Goal: Use online tool/utility: Use online tool/utility

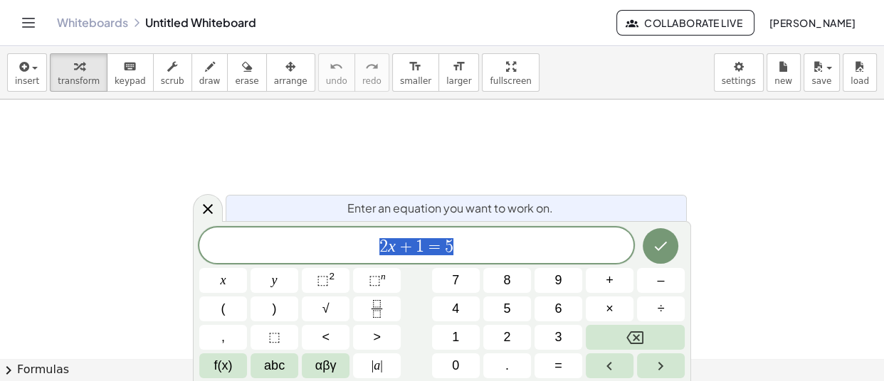
drag, startPoint x: 471, startPoint y: 243, endPoint x: 339, endPoint y: 231, distance: 132.9
click at [339, 231] on div "****** 2 x + 1 = 5" at bounding box center [416, 246] width 434 height 36
click at [202, 199] on div at bounding box center [208, 208] width 30 height 28
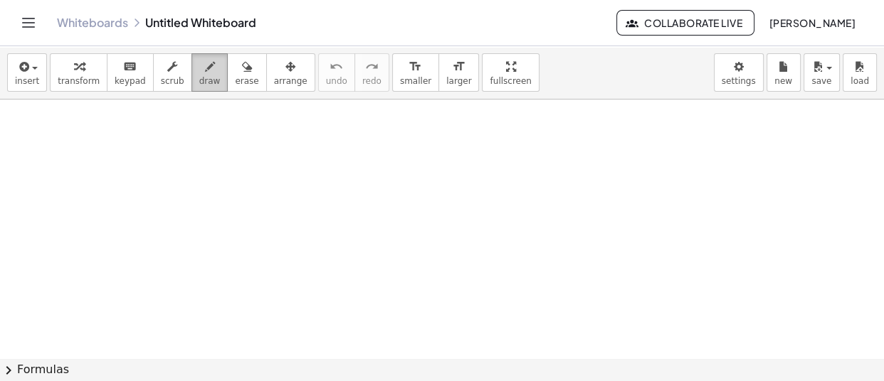
click at [199, 83] on span "draw" at bounding box center [209, 81] width 21 height 10
drag, startPoint x: 103, startPoint y: 128, endPoint x: 105, endPoint y: 157, distance: 28.5
drag, startPoint x: 125, startPoint y: 130, endPoint x: 115, endPoint y: 153, distance: 25.2
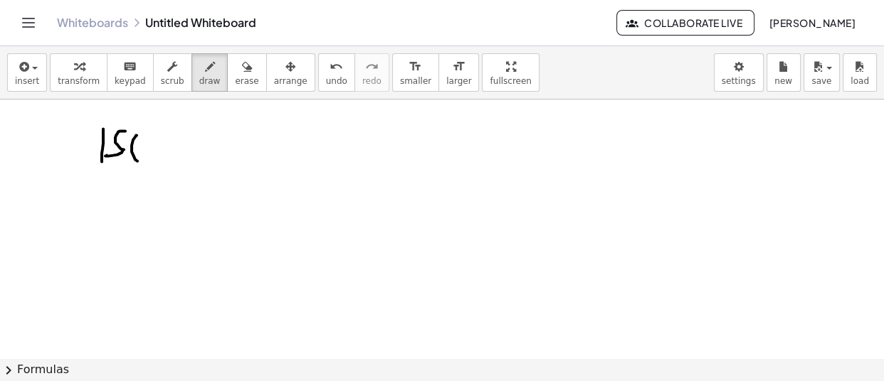
drag, startPoint x: 136, startPoint y: 135, endPoint x: 140, endPoint y: 141, distance: 7.7
drag, startPoint x: 200, startPoint y: 154, endPoint x: 275, endPoint y: 155, distance: 74.7
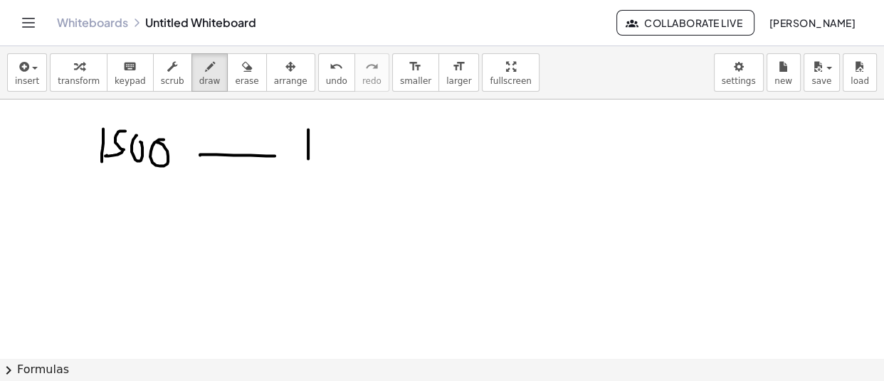
drag, startPoint x: 308, startPoint y: 129, endPoint x: 308, endPoint y: 159, distance: 30.6
drag, startPoint x: 320, startPoint y: 135, endPoint x: 357, endPoint y: 141, distance: 37.6
drag, startPoint x: 355, startPoint y: 136, endPoint x: 357, endPoint y: 147, distance: 10.8
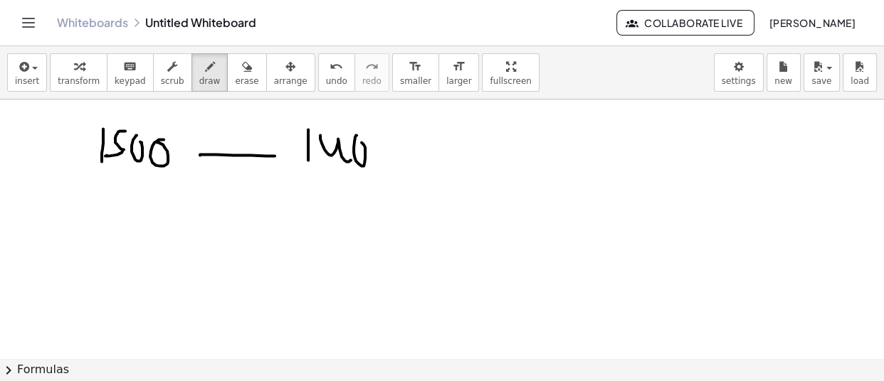
drag, startPoint x: 381, startPoint y: 155, endPoint x: 381, endPoint y: 141, distance: 14.2
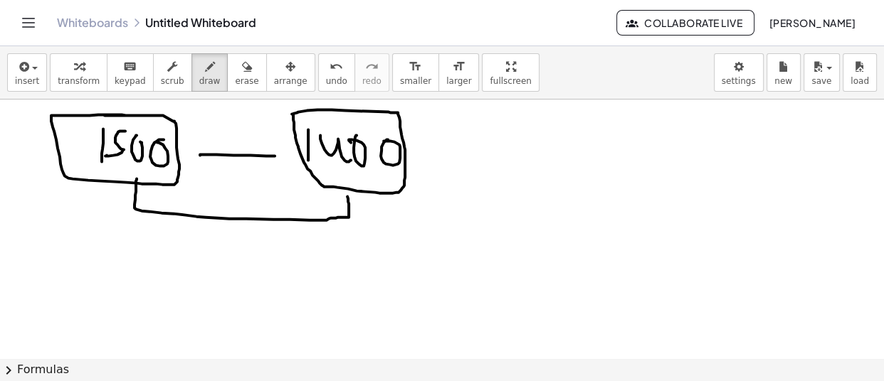
drag, startPoint x: 137, startPoint y: 178, endPoint x: 347, endPoint y: 191, distance: 210.4
drag, startPoint x: 415, startPoint y: 146, endPoint x: 447, endPoint y: 117, distance: 43.3
drag, startPoint x: 194, startPoint y: 143, endPoint x: 236, endPoint y: 115, distance: 50.3
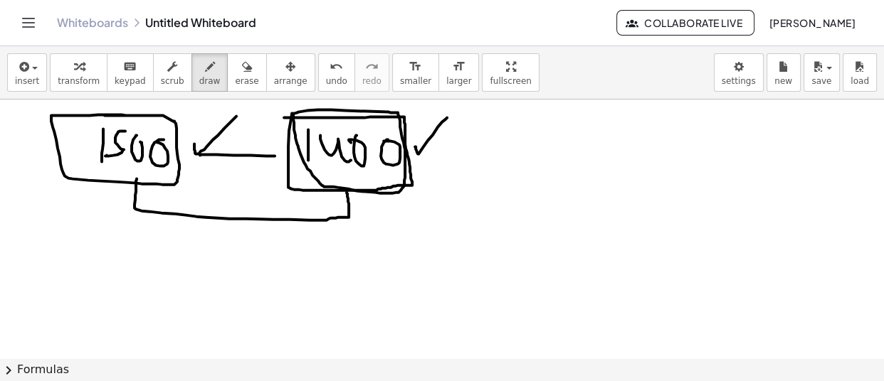
drag, startPoint x: 292, startPoint y: 112, endPoint x: 284, endPoint y: 117, distance: 9.5
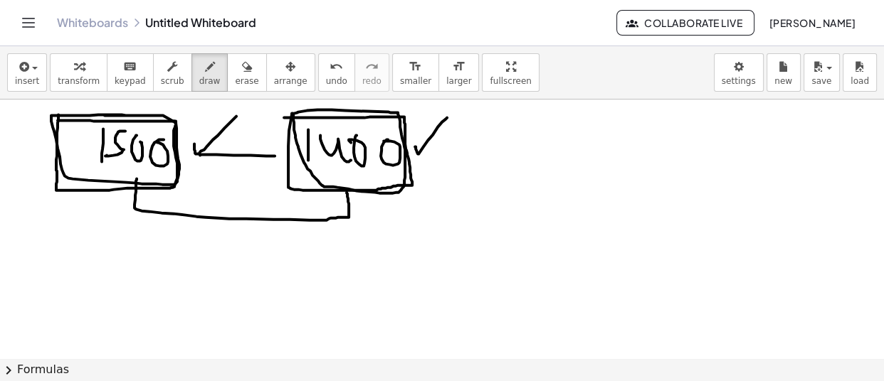
drag, startPoint x: 298, startPoint y: 201, endPoint x: 315, endPoint y: 191, distance: 20.1
drag, startPoint x: 156, startPoint y: 190, endPoint x: 191, endPoint y: 176, distance: 38.3
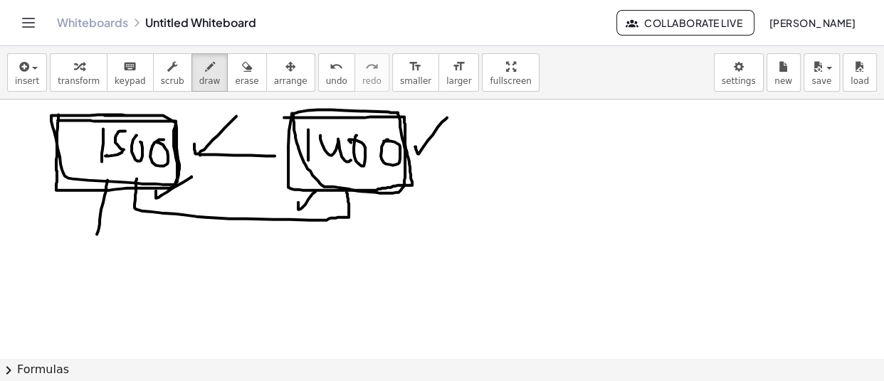
drag, startPoint x: 107, startPoint y: 179, endPoint x: 97, endPoint y: 234, distance: 55.8
drag, startPoint x: 347, startPoint y: 188, endPoint x: 344, endPoint y: 223, distance: 35.0
drag, startPoint x: 345, startPoint y: 184, endPoint x: 343, endPoint y: 235, distance: 50.6
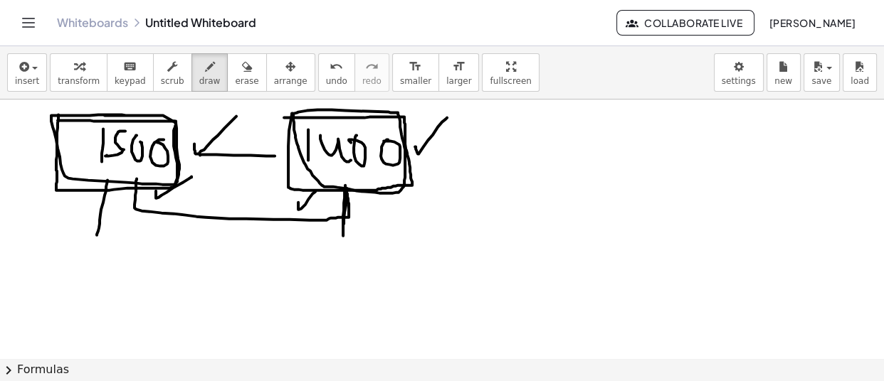
drag, startPoint x: 316, startPoint y: 252, endPoint x: 327, endPoint y: 258, distance: 12.1
drag, startPoint x: 327, startPoint y: 258, endPoint x: 346, endPoint y: 261, distance: 19.5
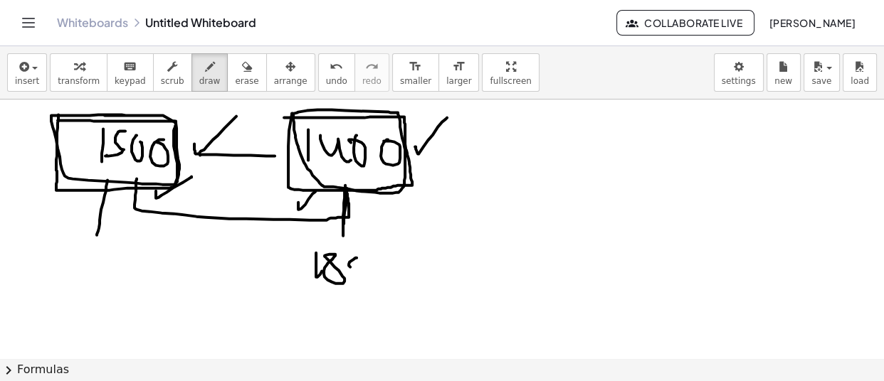
drag, startPoint x: 349, startPoint y: 265, endPoint x: 364, endPoint y: 253, distance: 18.8
drag, startPoint x: 369, startPoint y: 252, endPoint x: 376, endPoint y: 269, distance: 18.2
drag, startPoint x: 376, startPoint y: 269, endPoint x: 371, endPoint y: 288, distance: 19.9
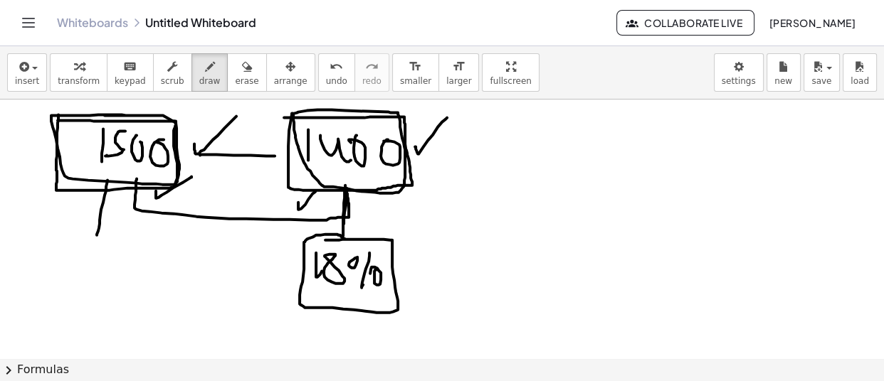
drag, startPoint x: 73, startPoint y: 231, endPoint x: 111, endPoint y: 243, distance: 40.5
drag, startPoint x: 74, startPoint y: 264, endPoint x: 78, endPoint y: 273, distance: 9.9
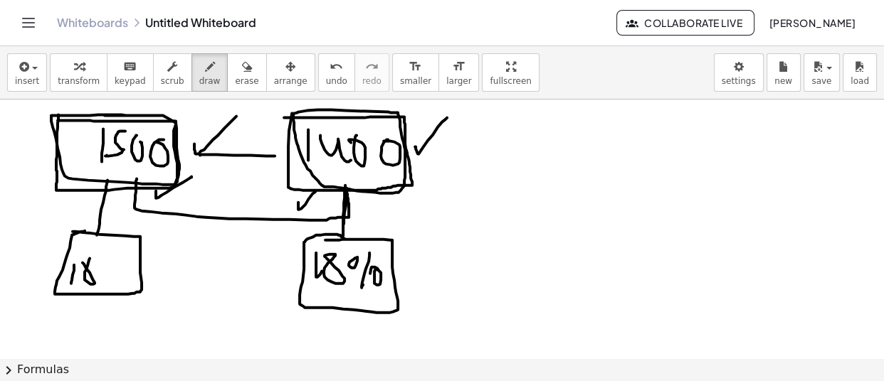
drag, startPoint x: 93, startPoint y: 278, endPoint x: 96, endPoint y: 263, distance: 15.4
drag, startPoint x: 107, startPoint y: 258, endPoint x: 116, endPoint y: 261, distance: 9.0
drag, startPoint x: 120, startPoint y: 256, endPoint x: 125, endPoint y: 270, distance: 14.2
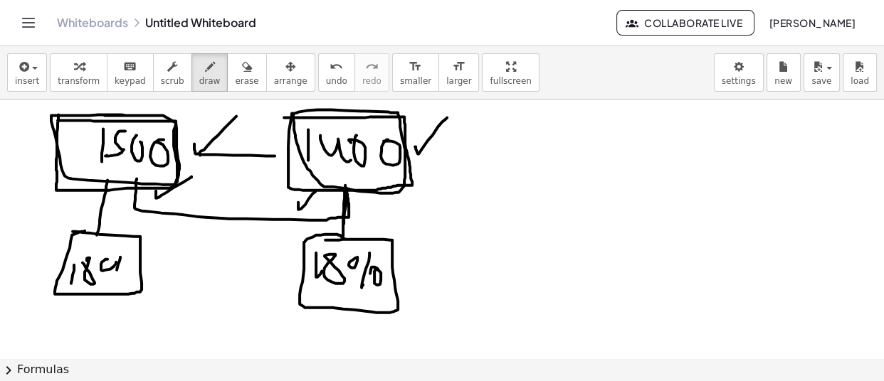
drag, startPoint x: 125, startPoint y: 269, endPoint x: 127, endPoint y: 277, distance: 8.1
drag, startPoint x: 148, startPoint y: 267, endPoint x: 266, endPoint y: 263, distance: 118.2
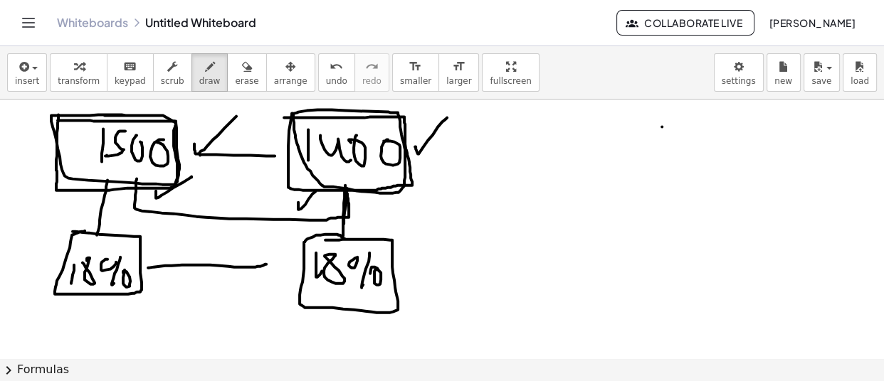
drag, startPoint x: 662, startPoint y: 126, endPoint x: 669, endPoint y: 191, distance: 65.2
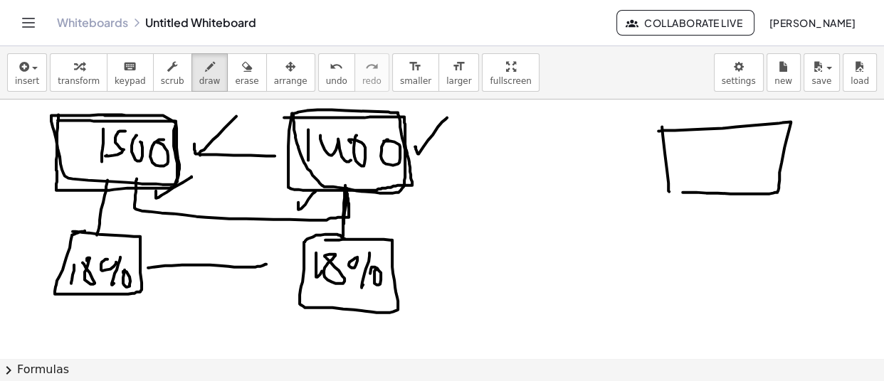
drag, startPoint x: 659, startPoint y: 130, endPoint x: 673, endPoint y: 191, distance: 62.8
drag, startPoint x: 680, startPoint y: 150, endPoint x: 704, endPoint y: 171, distance: 31.3
drag, startPoint x: 719, startPoint y: 145, endPoint x: 715, endPoint y: 167, distance: 21.8
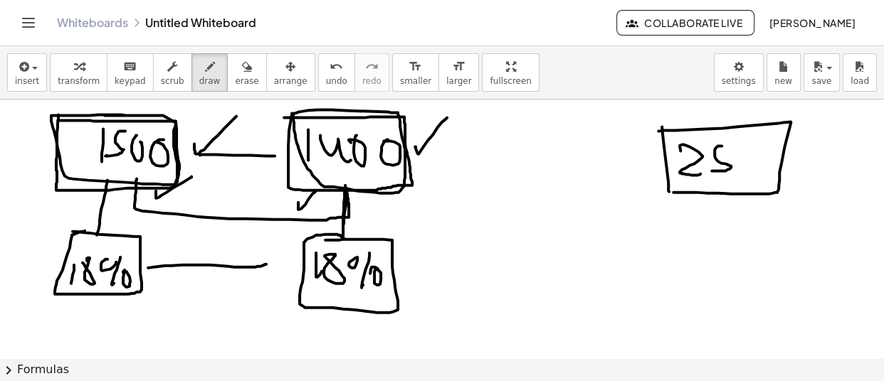
drag, startPoint x: 739, startPoint y: 145, endPoint x: 768, endPoint y: 171, distance: 38.3
drag, startPoint x: 739, startPoint y: 149, endPoint x: 755, endPoint y: 168, distance: 25.2
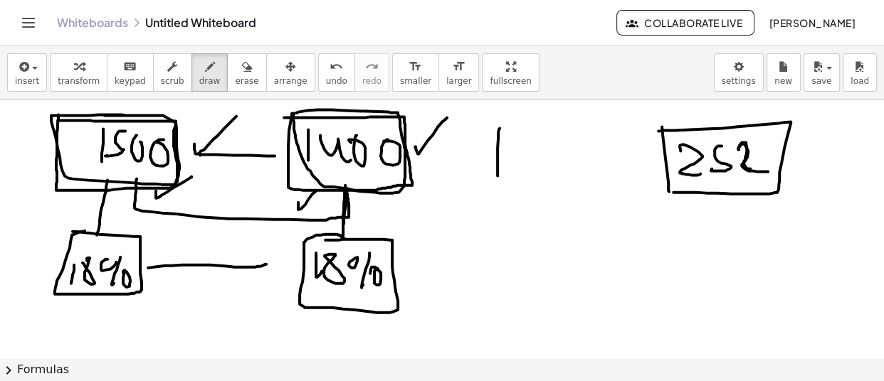
drag, startPoint x: 497, startPoint y: 131, endPoint x: 492, endPoint y: 175, distance: 44.4
drag, startPoint x: 509, startPoint y: 150, endPoint x: 524, endPoint y: 149, distance: 15.7
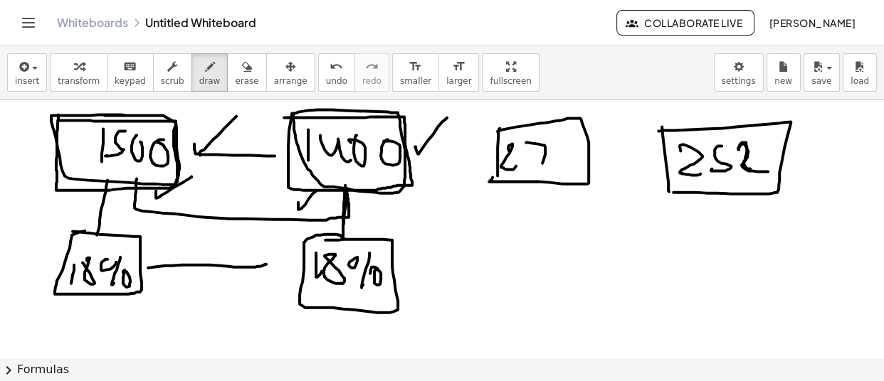
drag, startPoint x: 526, startPoint y: 142, endPoint x: 534, endPoint y: 169, distance: 28.2
drag, startPoint x: 531, startPoint y: 163, endPoint x: 564, endPoint y: 154, distance: 34.0
drag, startPoint x: 504, startPoint y: 146, endPoint x: 509, endPoint y: 171, distance: 25.4
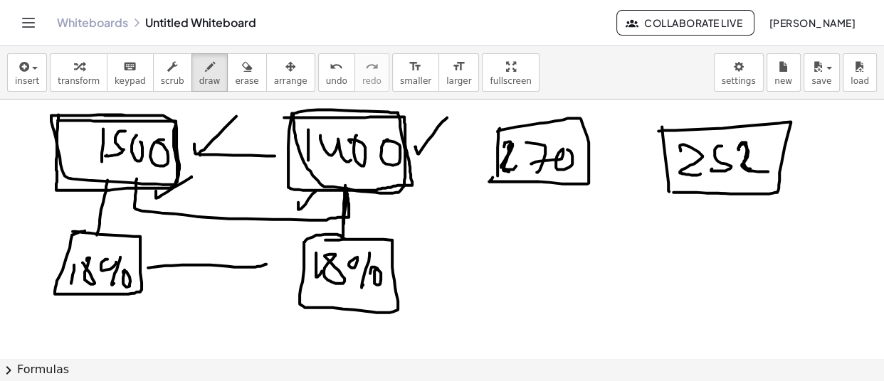
drag, startPoint x: 539, startPoint y: 181, endPoint x: 752, endPoint y: 193, distance: 213.1
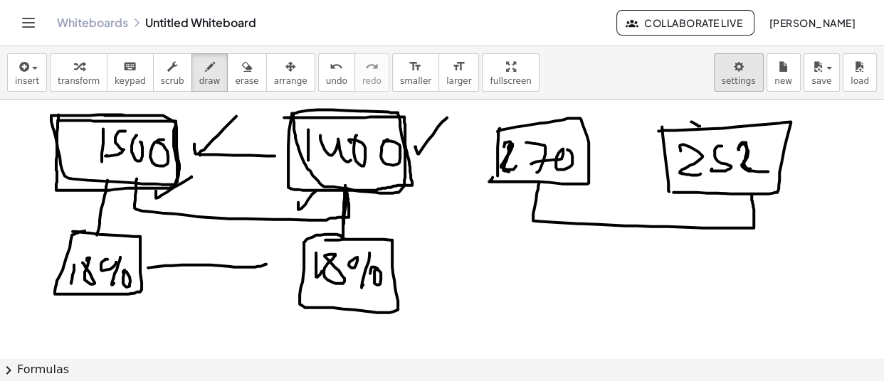
drag, startPoint x: 691, startPoint y: 121, endPoint x: 734, endPoint y: 88, distance: 53.8
click at [734, 88] on div "insert select one: Math Expression Function Text Youtube Video Graphing Geometr…" at bounding box center [442, 213] width 884 height 335
drag, startPoint x: 519, startPoint y: 95, endPoint x: 522, endPoint y: 111, distance: 15.9
click at [529, 117] on div "insert select one: Math Expression Function Text Youtube Video Graphing Geometr…" at bounding box center [442, 213] width 884 height 335
drag, startPoint x: 519, startPoint y: 109, endPoint x: 561, endPoint y: 100, distance: 43.7
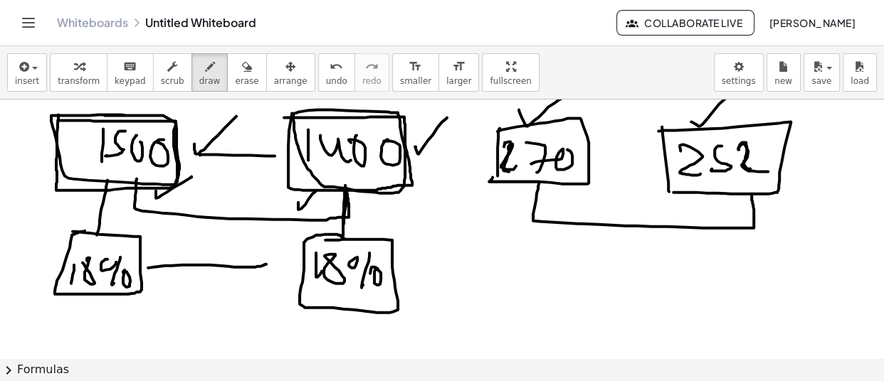
click at [566, 94] on div "insert select one: Math Expression Function Text Youtube Video Graphing Geometr…" at bounding box center [442, 213] width 884 height 335
drag, startPoint x: 597, startPoint y: 249, endPoint x: 600, endPoint y: 268, distance: 19.4
drag, startPoint x: 630, startPoint y: 280, endPoint x: 617, endPoint y: 251, distance: 31.9
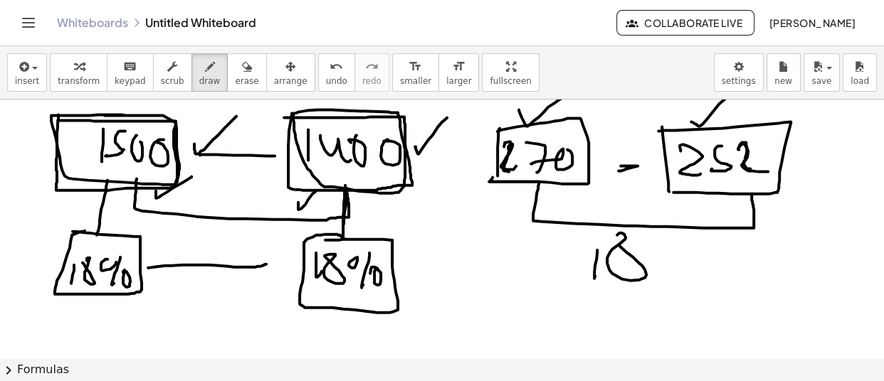
drag, startPoint x: 607, startPoint y: 246, endPoint x: 621, endPoint y: 253, distance: 15.6
drag, startPoint x: 596, startPoint y: 236, endPoint x: 593, endPoint y: 248, distance: 12.6
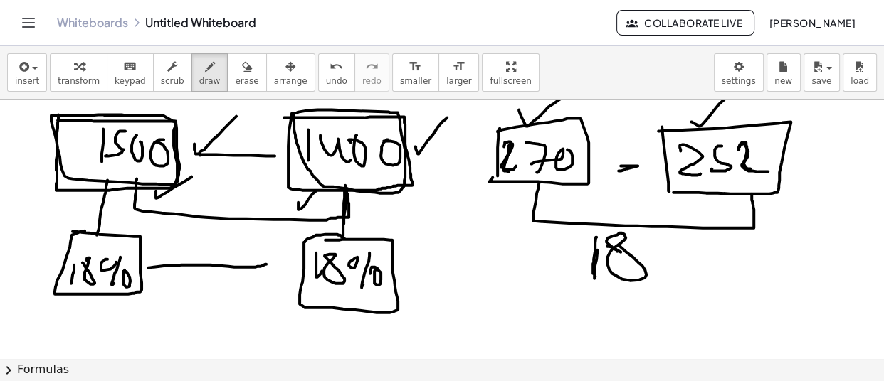
drag, startPoint x: 593, startPoint y: 248, endPoint x: 592, endPoint y: 265, distance: 17.1
drag, startPoint x: 571, startPoint y: 221, endPoint x: 663, endPoint y: 236, distance: 92.3
drag, startPoint x: 665, startPoint y: 268, endPoint x: 697, endPoint y: 265, distance: 31.4
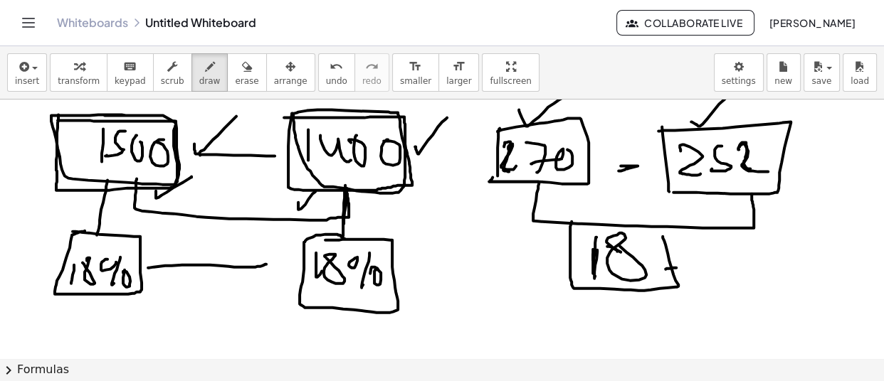
drag, startPoint x: 710, startPoint y: 255, endPoint x: 717, endPoint y: 263, distance: 11.1
drag, startPoint x: 718, startPoint y: 263, endPoint x: 737, endPoint y: 256, distance: 19.6
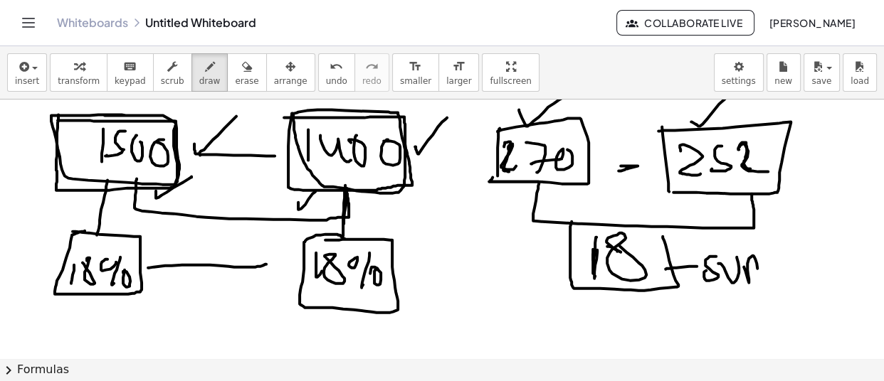
drag, startPoint x: 744, startPoint y: 266, endPoint x: 771, endPoint y: 259, distance: 28.0
drag, startPoint x: 761, startPoint y: 260, endPoint x: 779, endPoint y: 265, distance: 18.7
drag, startPoint x: 787, startPoint y: 278, endPoint x: 768, endPoint y: 260, distance: 25.7
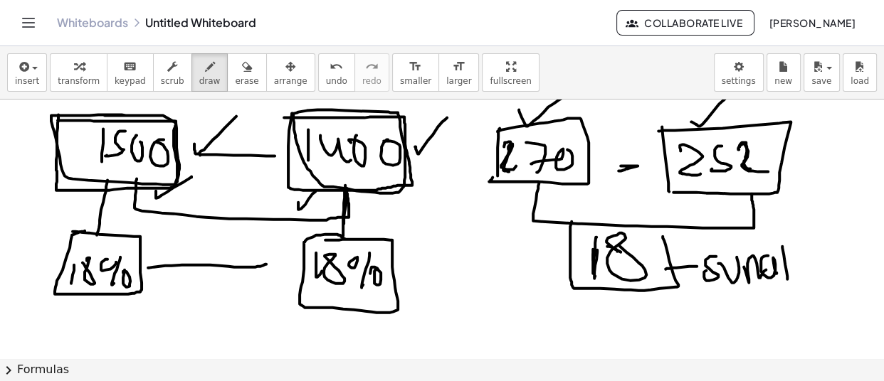
drag, startPoint x: 768, startPoint y: 260, endPoint x: 796, endPoint y: 255, distance: 29.0
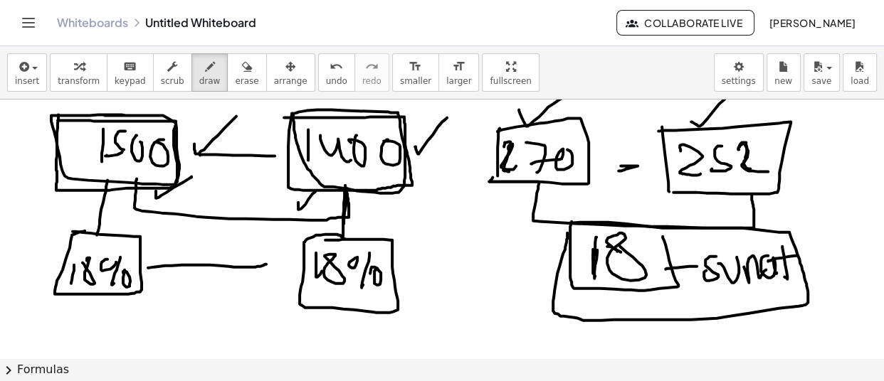
drag, startPoint x: 571, startPoint y: 222, endPoint x: 590, endPoint y: 220, distance: 19.3
drag, startPoint x: 556, startPoint y: 275, endPoint x: 529, endPoint y: 354, distance: 84.2
drag, startPoint x: 527, startPoint y: 335, endPoint x: 526, endPoint y: 347, distance: 12.2
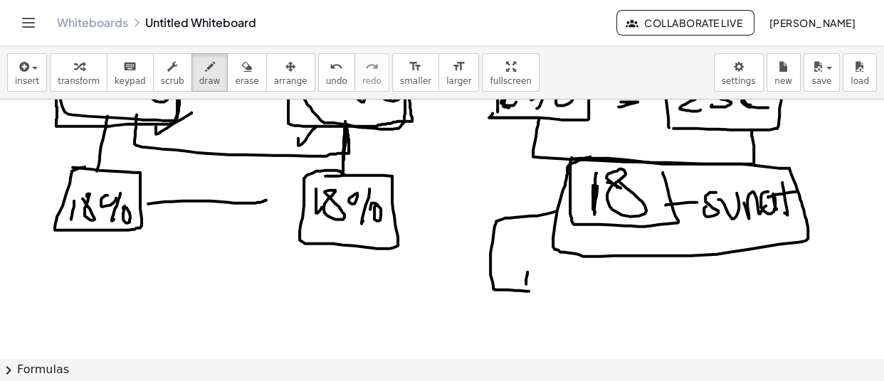
scroll to position [129, 0]
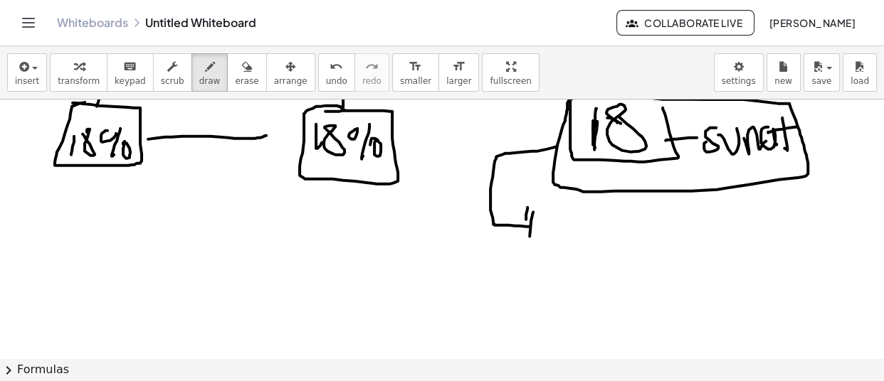
drag, startPoint x: 533, startPoint y: 211, endPoint x: 527, endPoint y: 269, distance: 58.6
click at [527, 269] on div at bounding box center [442, 309] width 884 height 677
drag, startPoint x: 529, startPoint y: 207, endPoint x: 761, endPoint y: 205, distance: 232.7
click at [761, 205] on div at bounding box center [442, 309] width 884 height 677
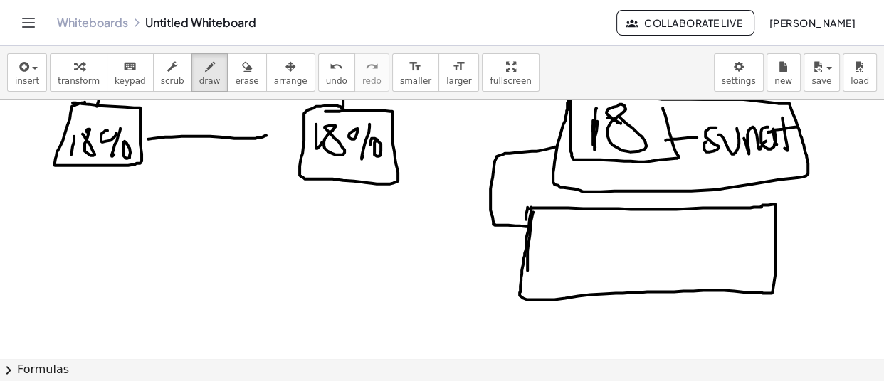
drag, startPoint x: 531, startPoint y: 206, endPoint x: 754, endPoint y: 204, distance: 223.5
click at [754, 204] on div at bounding box center [442, 309] width 884 height 677
drag, startPoint x: 566, startPoint y: 223, endPoint x: 562, endPoint y: 254, distance: 31.6
click at [562, 254] on div at bounding box center [442, 309] width 884 height 677
drag, startPoint x: 589, startPoint y: 254, endPoint x: 579, endPoint y: 270, distance: 18.9
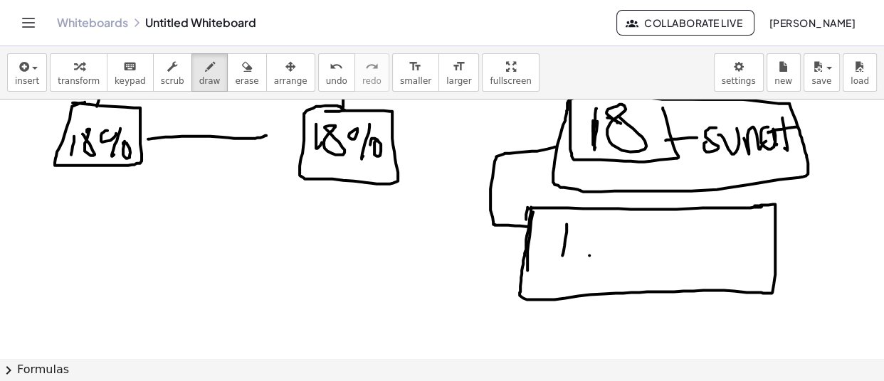
click at [579, 270] on div at bounding box center [442, 309] width 884 height 677
drag, startPoint x: 608, startPoint y: 226, endPoint x: 608, endPoint y: 255, distance: 29.2
click at [601, 258] on div at bounding box center [442, 309] width 884 height 677
drag, startPoint x: 647, startPoint y: 231, endPoint x: 655, endPoint y: 232, distance: 8.0
click at [655, 232] on div at bounding box center [442, 309] width 884 height 677
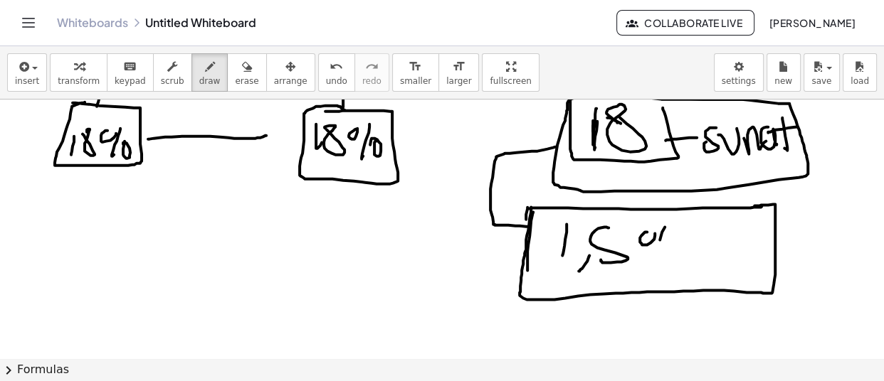
drag, startPoint x: 665, startPoint y: 226, endPoint x: 673, endPoint y: 248, distance: 24.3
click at [655, 263] on div at bounding box center [442, 309] width 884 height 677
drag, startPoint x: 673, startPoint y: 248, endPoint x: 641, endPoint y: 261, distance: 34.5
click at [668, 248] on div at bounding box center [442, 309] width 884 height 677
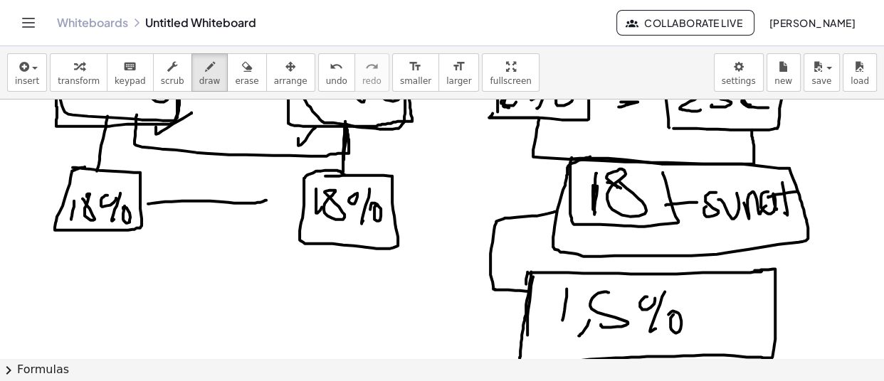
scroll to position [0, 0]
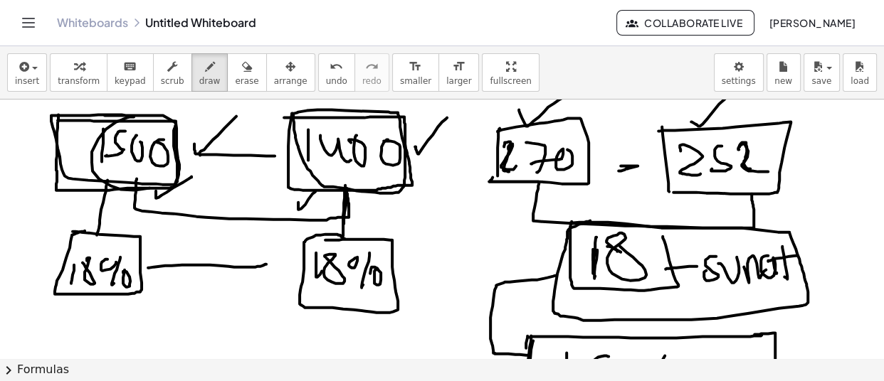
drag, startPoint x: 134, startPoint y: 116, endPoint x: 80, endPoint y: 132, distance: 56.3
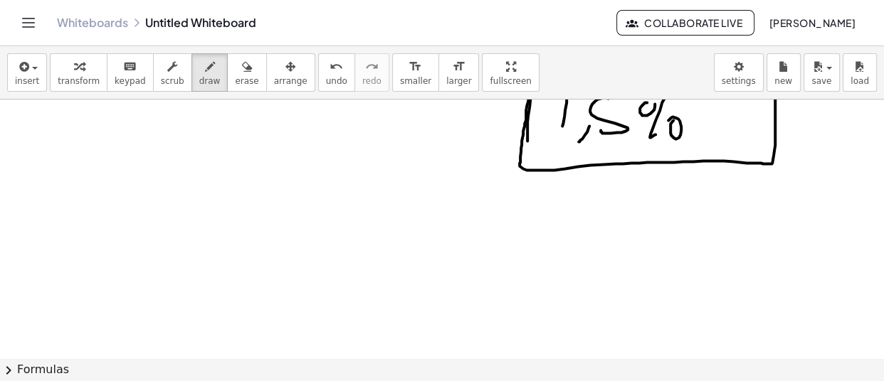
scroll to position [129, 0]
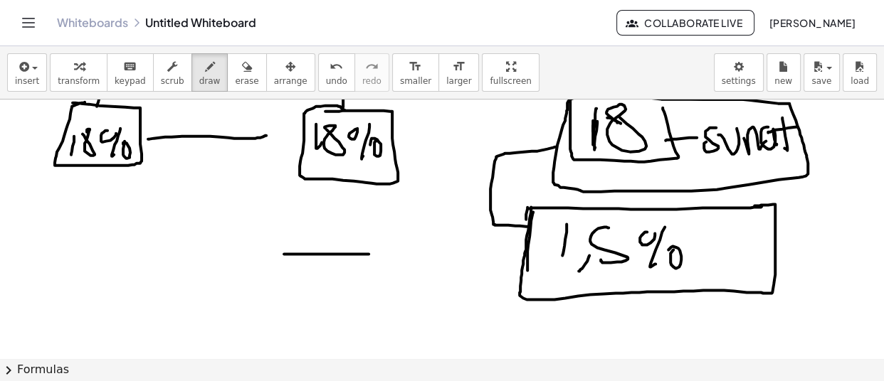
drag, startPoint x: 288, startPoint y: 253, endPoint x: 399, endPoint y: 251, distance: 111.0
click at [398, 251] on div at bounding box center [442, 309] width 884 height 677
drag, startPoint x: 403, startPoint y: 248, endPoint x: 428, endPoint y: 260, distance: 27.7
click at [428, 260] on div at bounding box center [442, 309] width 884 height 677
drag, startPoint x: 715, startPoint y: 236, endPoint x: 747, endPoint y: 237, distance: 32.1
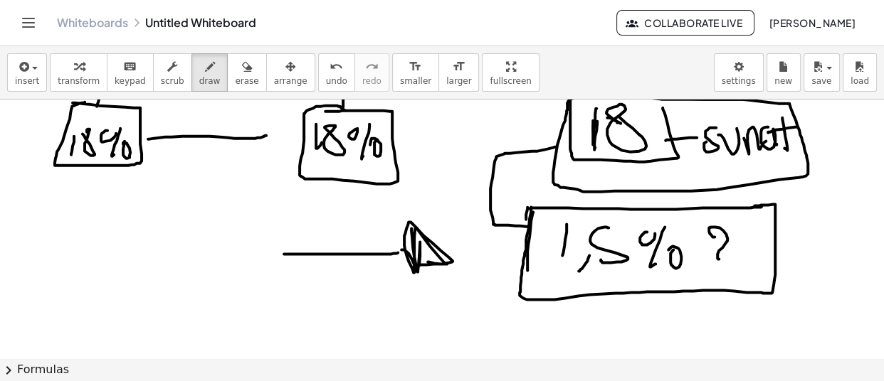
click at [737, 255] on div at bounding box center [442, 309] width 884 height 677
drag, startPoint x: 744, startPoint y: 230, endPoint x: 766, endPoint y: 255, distance: 33.7
click at [764, 258] on div at bounding box center [442, 309] width 884 height 677
drag, startPoint x: 608, startPoint y: 312, endPoint x: 601, endPoint y: 327, distance: 16.2
click at [608, 328] on div at bounding box center [442, 309] width 884 height 677
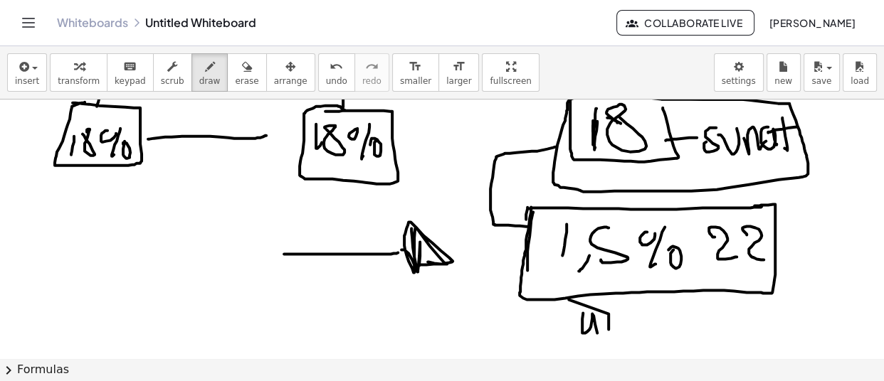
drag, startPoint x: 582, startPoint y: 330, endPoint x: 608, endPoint y: 340, distance: 28.2
click at [604, 345] on div at bounding box center [442, 309] width 884 height 677
drag, startPoint x: 618, startPoint y: 344, endPoint x: 620, endPoint y: 318, distance: 25.7
click at [622, 317] on div at bounding box center [442, 309] width 884 height 677
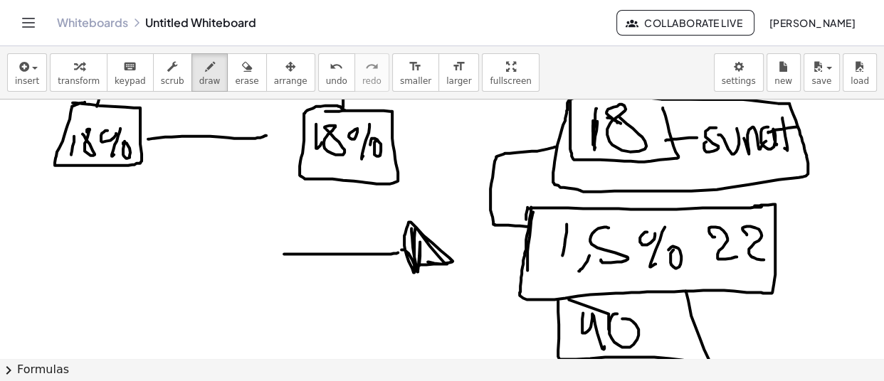
drag, startPoint x: 559, startPoint y: 323, endPoint x: 685, endPoint y: 289, distance: 131.2
click at [685, 289] on div at bounding box center [442, 309] width 884 height 677
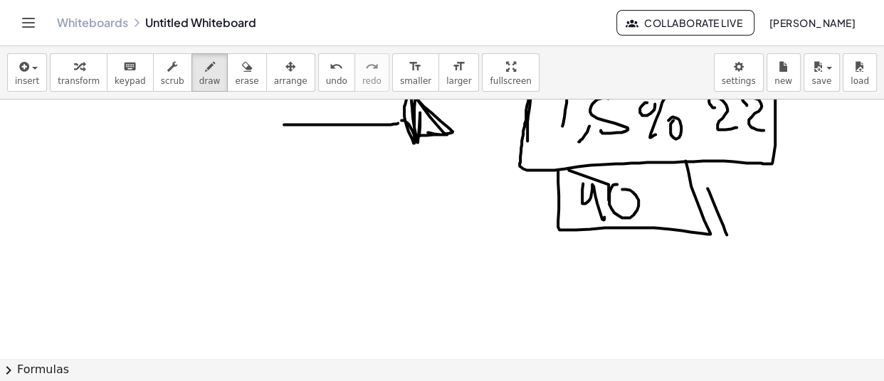
drag, startPoint x: 707, startPoint y: 187, endPoint x: 882, endPoint y: 5, distance: 252.7
click at [846, 94] on div "insert select one: Math Expression Function Text Youtube Video Graphing Geometr…" at bounding box center [442, 213] width 884 height 335
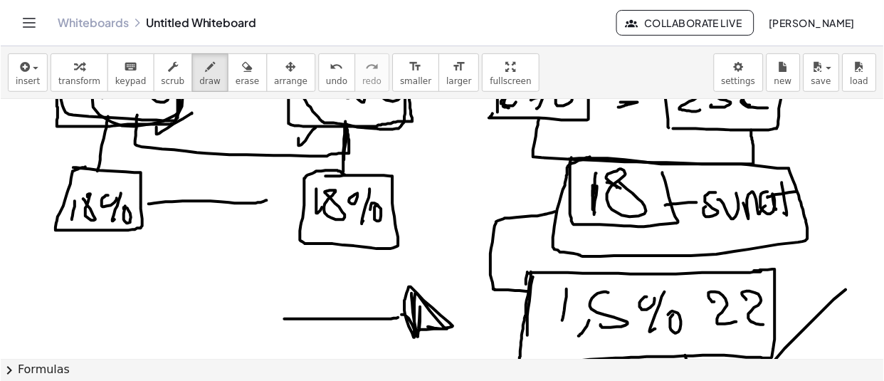
scroll to position [0, 0]
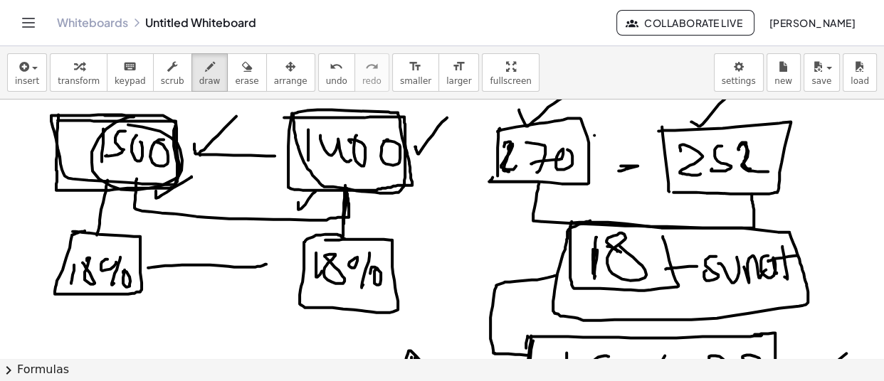
drag, startPoint x: 594, startPoint y: 135, endPoint x: 618, endPoint y: 78, distance: 60.9
click at [634, 78] on div "insert select one: Math Expression Function Text Youtube Video Graphing Geometr…" at bounding box center [442, 213] width 884 height 335
drag, startPoint x: 592, startPoint y: 112, endPoint x: 617, endPoint y: 99, distance: 28.0
drag, startPoint x: 774, startPoint y: 142, endPoint x: 826, endPoint y: 102, distance: 65.6
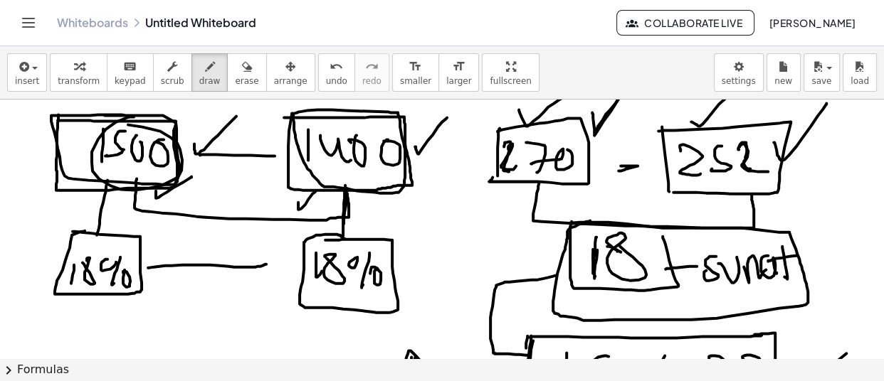
drag, startPoint x: 771, startPoint y: 141, endPoint x: 821, endPoint y: 117, distance: 55.4
drag, startPoint x: 777, startPoint y: 139, endPoint x: 818, endPoint y: 111, distance: 49.7
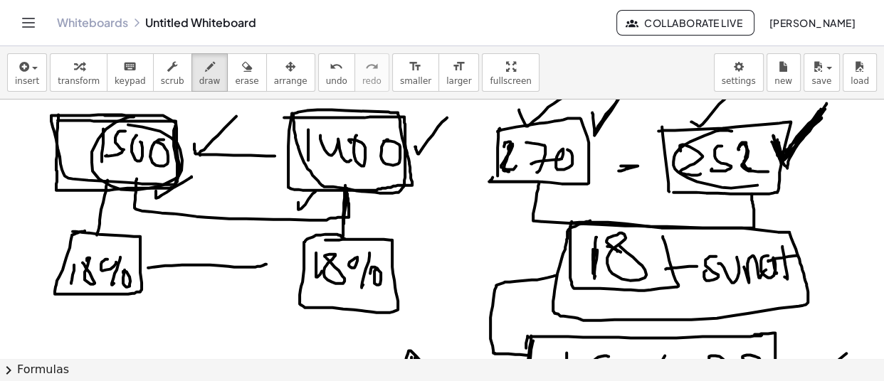
drag, startPoint x: 710, startPoint y: 132, endPoint x: 700, endPoint y: 139, distance: 12.8
drag, startPoint x: 636, startPoint y: 156, endPoint x: 618, endPoint y: 156, distance: 17.1
drag, startPoint x: 609, startPoint y: 144, endPoint x: 611, endPoint y: 160, distance: 15.8
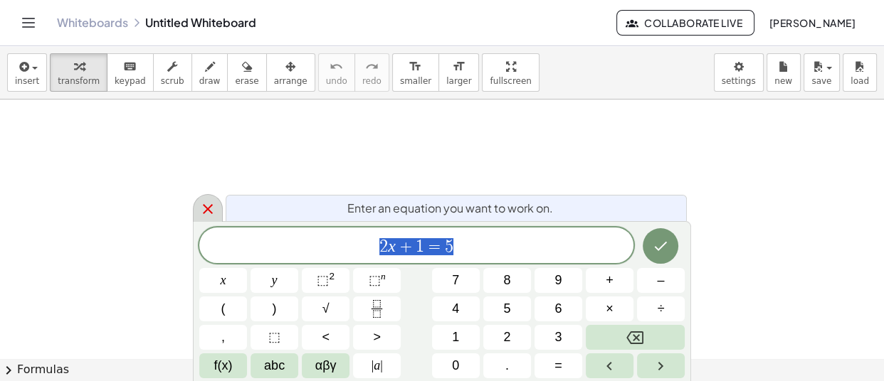
click at [209, 208] on icon at bounding box center [207, 209] width 17 height 17
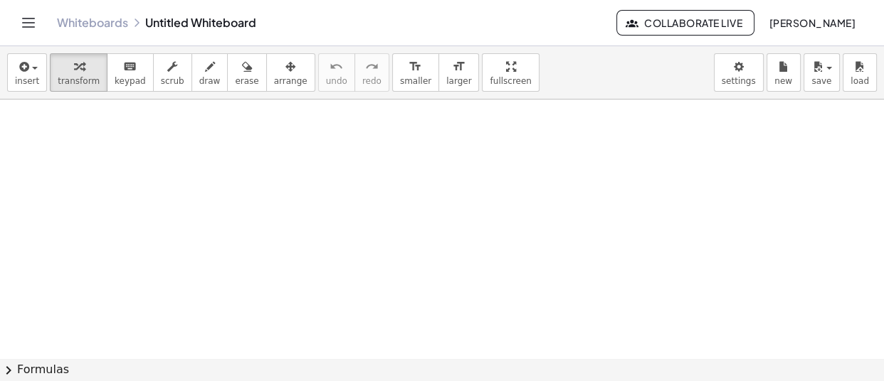
drag, startPoint x: 88, startPoint y: 112, endPoint x: 78, endPoint y: 164, distance: 52.1
click at [199, 80] on span "draw" at bounding box center [209, 81] width 21 height 10
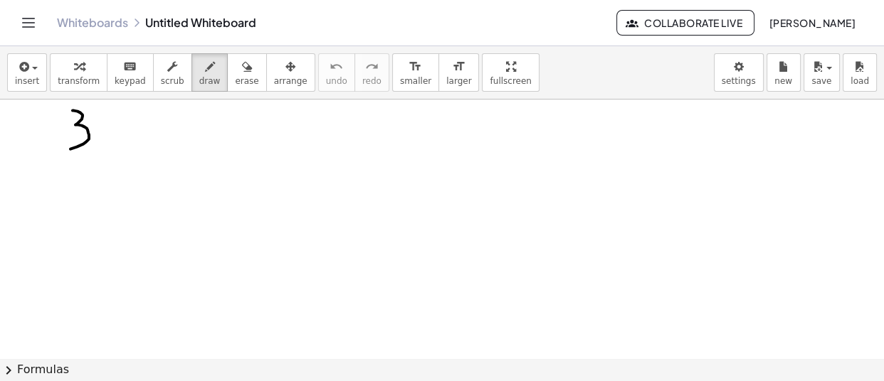
drag, startPoint x: 80, startPoint y: 112, endPoint x: 95, endPoint y: 132, distance: 24.5
drag, startPoint x: 98, startPoint y: 137, endPoint x: 105, endPoint y: 133, distance: 7.7
drag, startPoint x: 115, startPoint y: 113, endPoint x: 144, endPoint y: 135, distance: 37.1
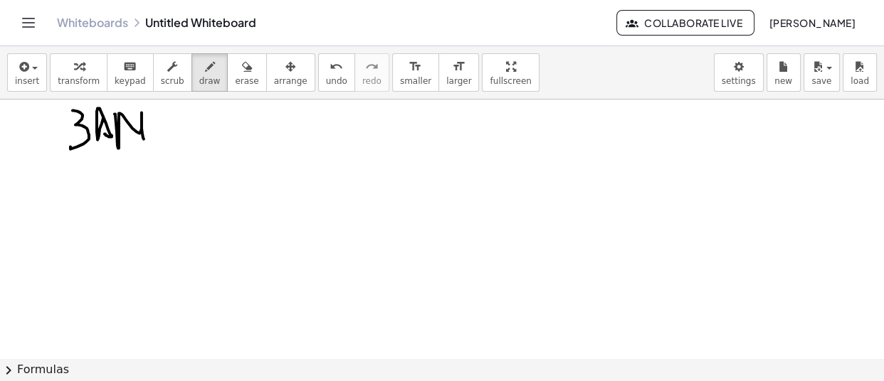
drag, startPoint x: 169, startPoint y: 113, endPoint x: 155, endPoint y: 139, distance: 29.9
drag, startPoint x: 177, startPoint y: 134, endPoint x: 188, endPoint y: 137, distance: 11.3
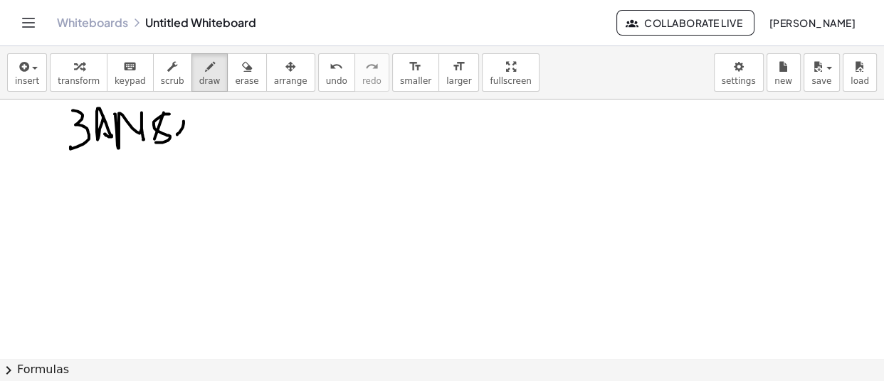
drag, startPoint x: 199, startPoint y: 113, endPoint x: 204, endPoint y: 130, distance: 17.8
drag, startPoint x: 206, startPoint y: 129, endPoint x: 223, endPoint y: 144, distance: 23.2
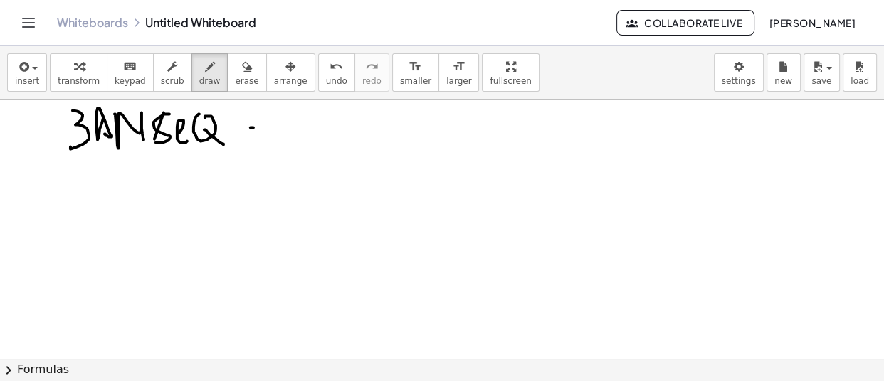
drag, startPoint x: 251, startPoint y: 127, endPoint x: 264, endPoint y: 126, distance: 12.8
drag, startPoint x: 250, startPoint y: 135, endPoint x: 270, endPoint y: 134, distance: 19.9
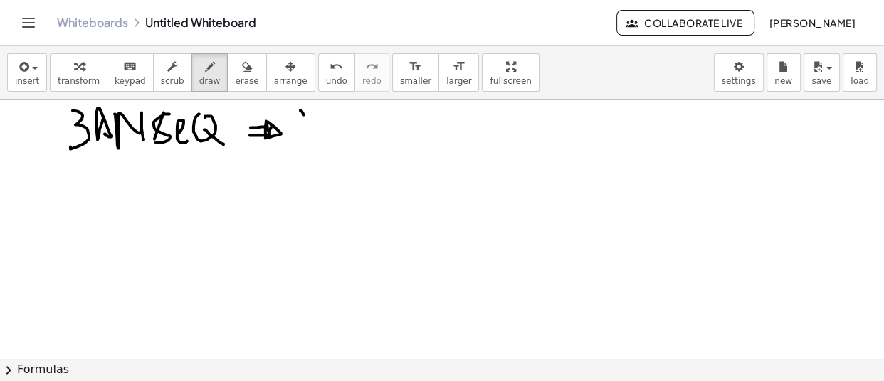
drag, startPoint x: 304, startPoint y: 114, endPoint x: 312, endPoint y: 113, distance: 8.6
drag, startPoint x: 312, startPoint y: 110, endPoint x: 316, endPoint y: 124, distance: 14.7
drag, startPoint x: 327, startPoint y: 116, endPoint x: 341, endPoint y: 117, distance: 14.3
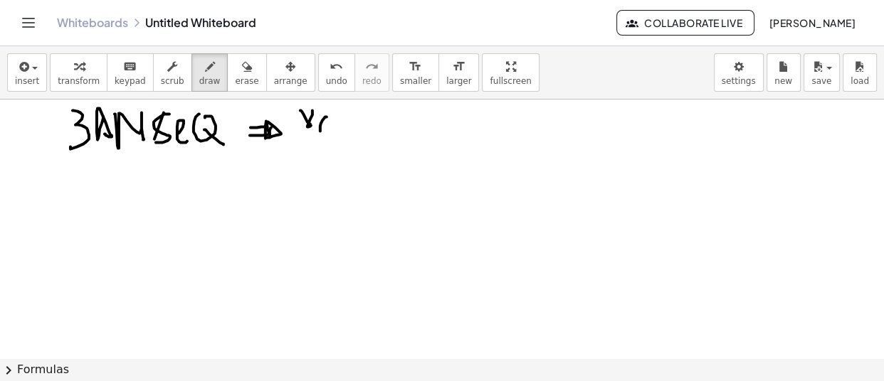
drag, startPoint x: 350, startPoint y: 120, endPoint x: 349, endPoint y: 132, distance: 12.2
drag, startPoint x: 349, startPoint y: 124, endPoint x: 365, endPoint y: 130, distance: 16.9
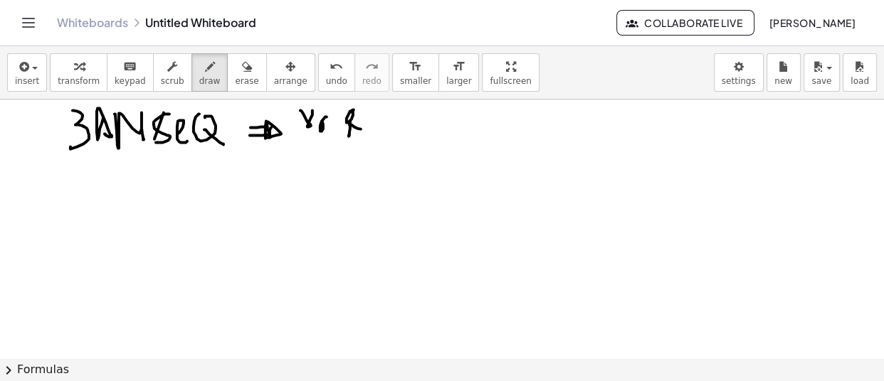
drag, startPoint x: 352, startPoint y: 127, endPoint x: 341, endPoint y: 130, distance: 11.0
drag, startPoint x: 348, startPoint y: 134, endPoint x: 357, endPoint y: 149, distance: 17.2
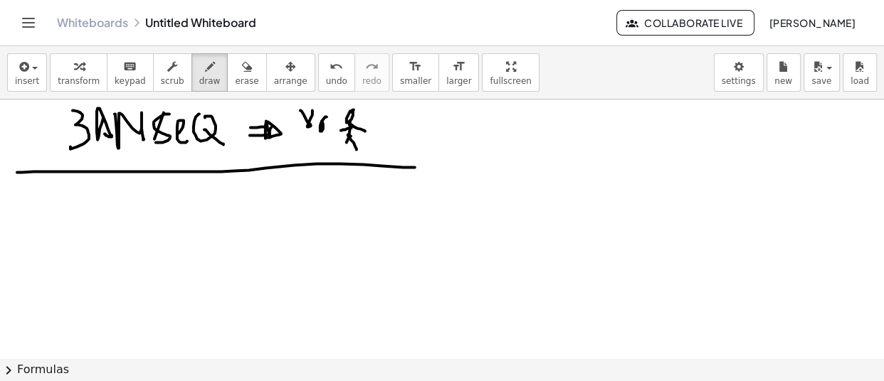
drag, startPoint x: 17, startPoint y: 172, endPoint x: 415, endPoint y: 167, distance: 397.8
drag, startPoint x: 78, startPoint y: 193, endPoint x: 78, endPoint y: 213, distance: 20.6
drag, startPoint x: 89, startPoint y: 208, endPoint x: 106, endPoint y: 211, distance: 17.4
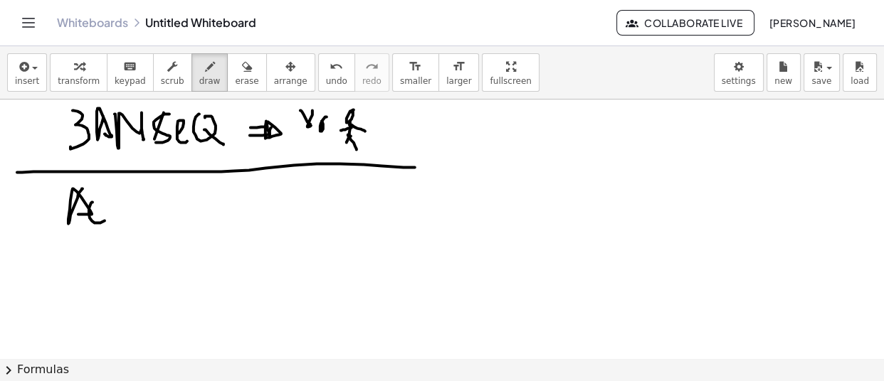
drag, startPoint x: 115, startPoint y: 210, endPoint x: 123, endPoint y: 210, distance: 8.5
drag, startPoint x: 126, startPoint y: 212, endPoint x: 131, endPoint y: 199, distance: 14.4
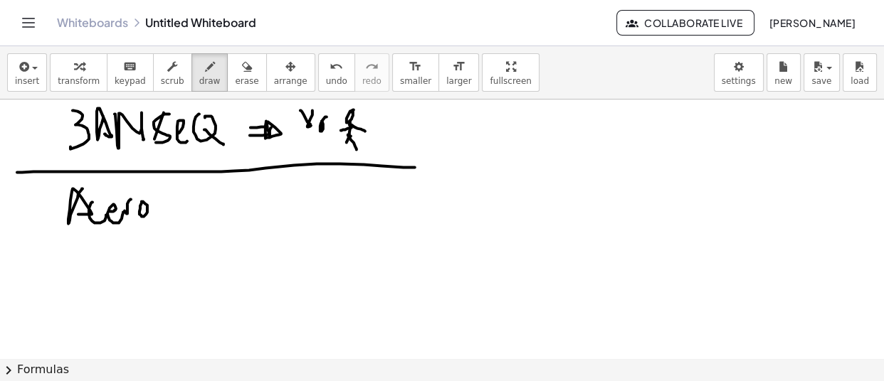
drag, startPoint x: 142, startPoint y: 201, endPoint x: 170, endPoint y: 203, distance: 28.5
drag, startPoint x: 158, startPoint y: 206, endPoint x: 172, endPoint y: 211, distance: 14.4
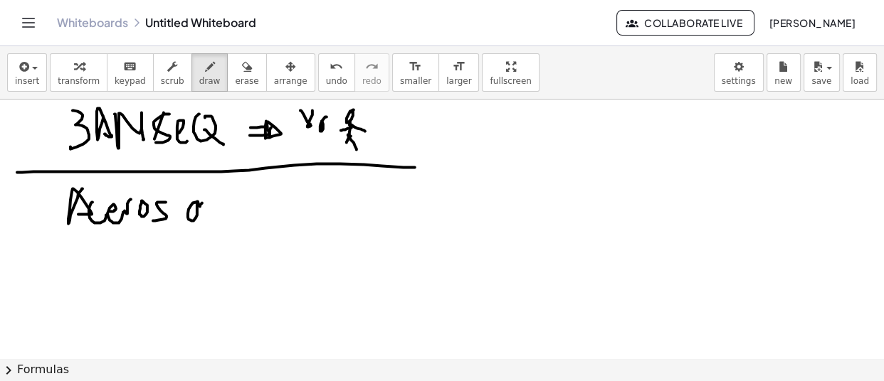
drag, startPoint x: 230, startPoint y: 218, endPoint x: 256, endPoint y: 206, distance: 28.7
drag, startPoint x: 256, startPoint y: 200, endPoint x: 263, endPoint y: 209, distance: 10.7
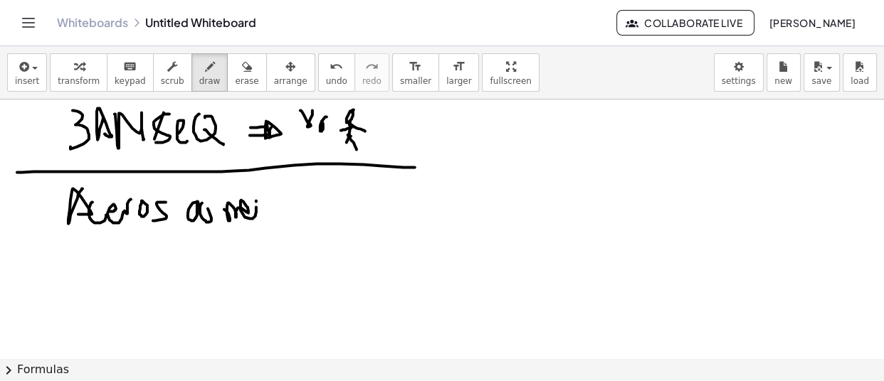
drag, startPoint x: 293, startPoint y: 188, endPoint x: 297, endPoint y: 206, distance: 18.3
drag, startPoint x: 233, startPoint y: 111, endPoint x: 255, endPoint y: 90, distance: 30.2
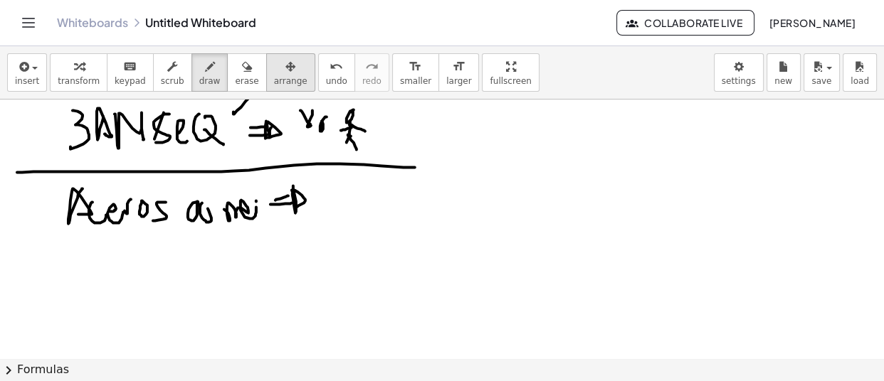
click at [255, 90] on div "insert select one: Math Expression Function Text Youtube Video Graphing Geometr…" at bounding box center [442, 213] width 884 height 335
drag, startPoint x: 227, startPoint y: 102, endPoint x: 249, endPoint y: 102, distance: 22.1
drag, startPoint x: 329, startPoint y: 198, endPoint x: 376, endPoint y: 176, distance: 52.2
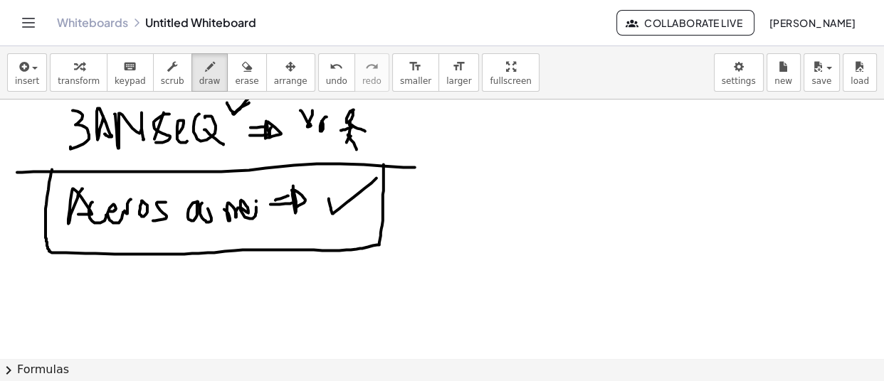
drag
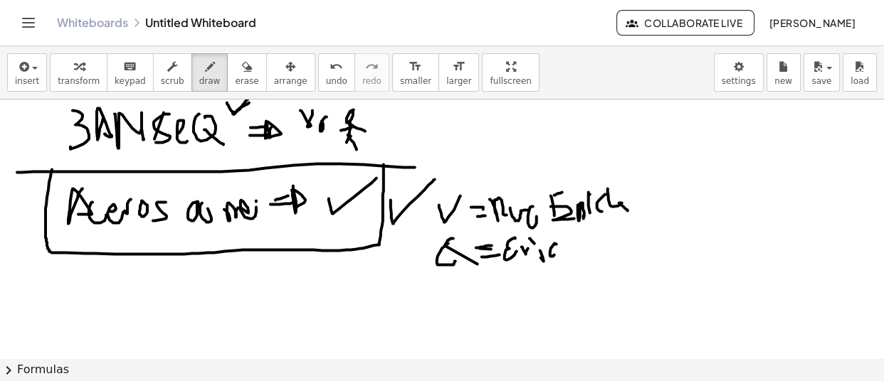
click at [41, 151] on div "insert select one: Math Expression Function Text Youtube Video Graphing Geometr…" at bounding box center [442, 213] width 884 height 335
click at [49, 92] on div "insert select one: Math Expression Function Text Youtube Video Graphing Geometr…" at bounding box center [442, 213] width 884 height 335
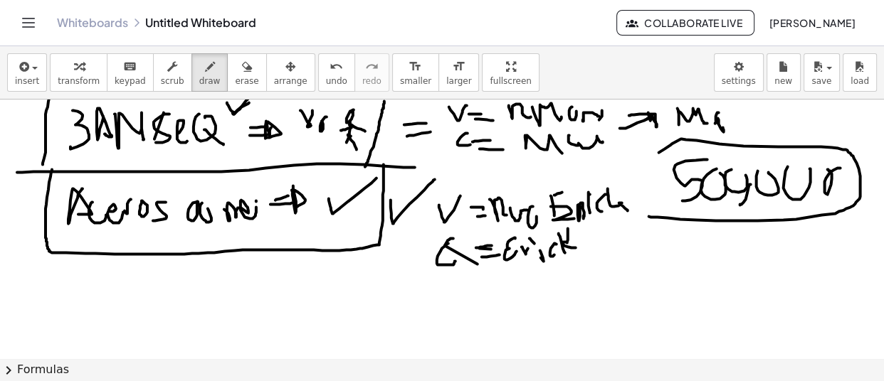
drag, startPoint x: 658, startPoint y: 243, endPoint x: 685, endPoint y: 291, distance: 54.8
drag, startPoint x: 695, startPoint y: 251, endPoint x: 704, endPoint y: 285, distance: 35.2
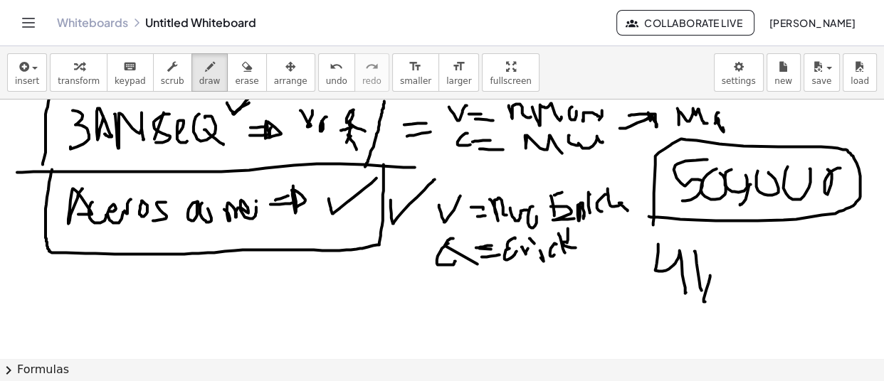
drag, startPoint x: 710, startPoint y: 275, endPoint x: 714, endPoint y: 294, distance: 19.5
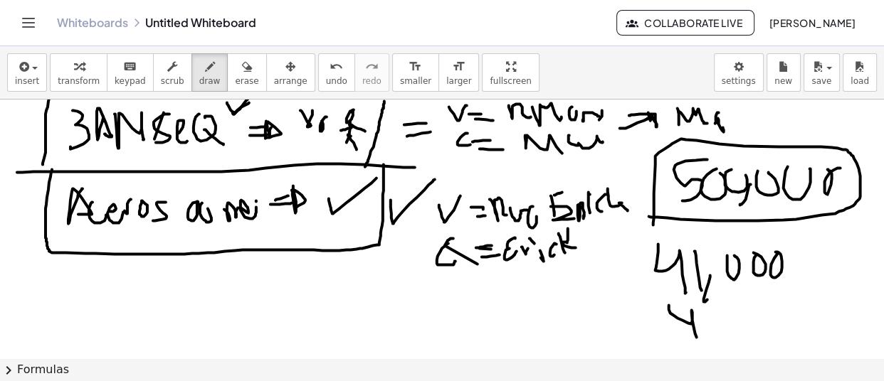
drag, startPoint x: 669, startPoint y: 305, endPoint x: 697, endPoint y: 339, distance: 44.6
drag, startPoint x: 704, startPoint y: 312, endPoint x: 715, endPoint y: 330, distance: 20.7
drag, startPoint x: 717, startPoint y: 338, endPoint x: 722, endPoint y: 322, distance: 16.7
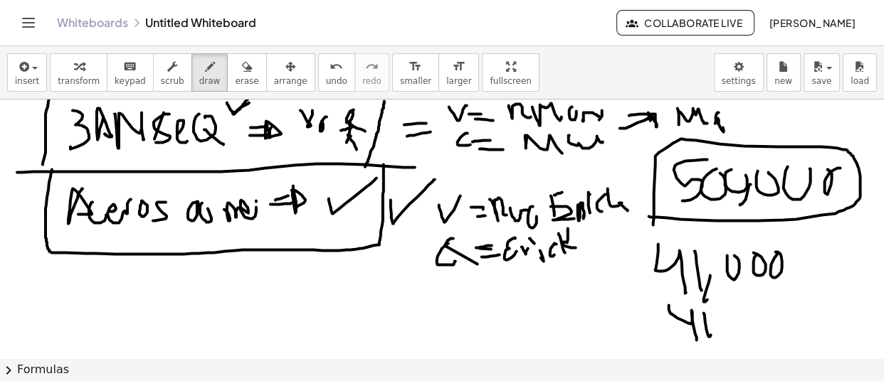
drag, startPoint x: 725, startPoint y: 326, endPoint x: 753, endPoint y: 311, distance: 31.5
drag, startPoint x: 753, startPoint y: 308, endPoint x: 755, endPoint y: 301, distance: 7.4
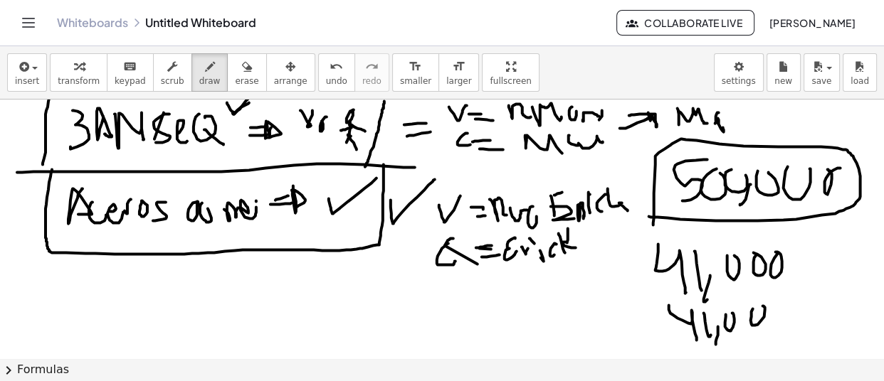
scroll to position [64, 0]
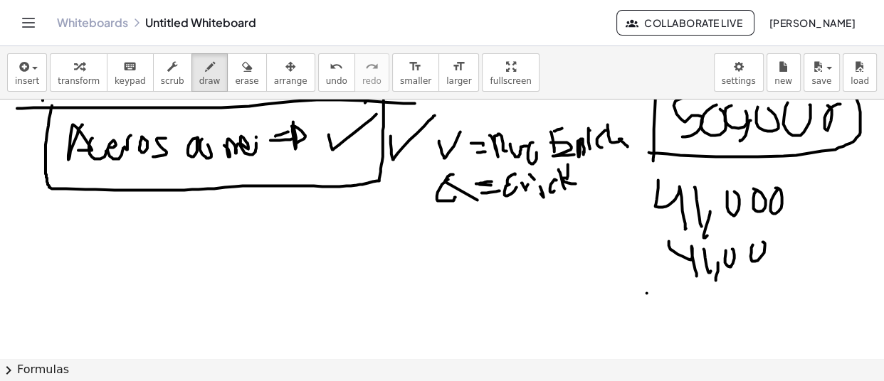
drag, startPoint x: 647, startPoint y: 292, endPoint x: 811, endPoint y: 270, distance: 165.1
click at [811, 270] on div at bounding box center [442, 341] width 884 height 611
drag, startPoint x: 686, startPoint y: 304, endPoint x: 702, endPoint y: 310, distance: 17.3
click at [682, 305] on div at bounding box center [442, 341] width 884 height 611
drag, startPoint x: 718, startPoint y: 313, endPoint x: 732, endPoint y: 322, distance: 16.6
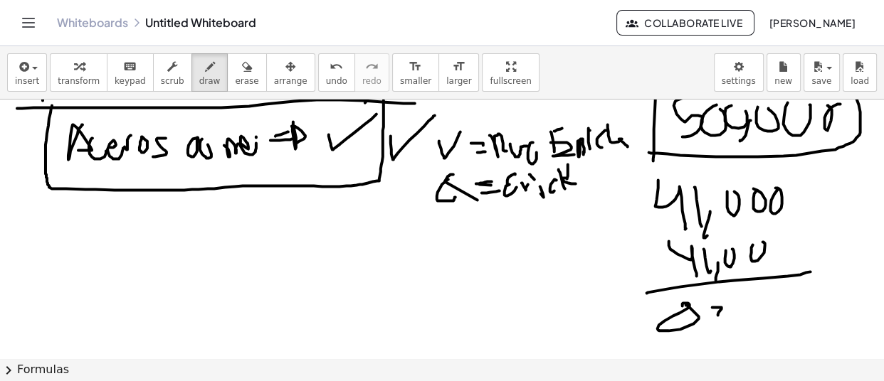
click at [732, 322] on div at bounding box center [442, 341] width 884 height 611
drag, startPoint x: 744, startPoint y: 312, endPoint x: 747, endPoint y: 324, distance: 11.7
click at [744, 327] on div at bounding box center [442, 341] width 884 height 611
drag, startPoint x: 754, startPoint y: 309, endPoint x: 762, endPoint y: 312, distance: 8.6
click at [761, 310] on div at bounding box center [442, 341] width 884 height 611
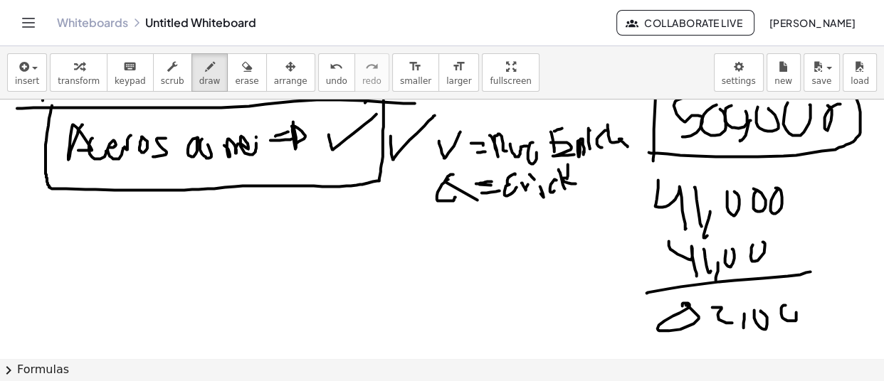
click at [781, 305] on div at bounding box center [442, 341] width 884 height 611
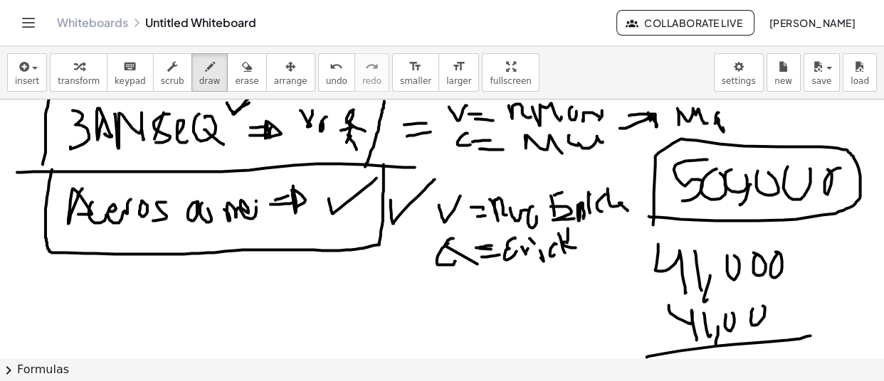
scroll to position [129, 0]
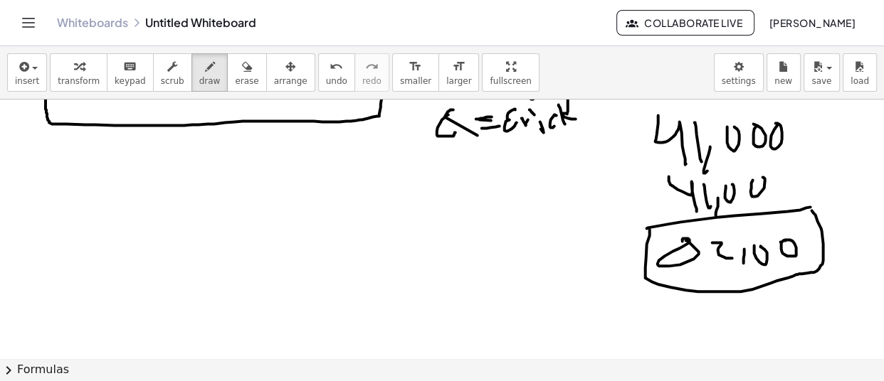
drag, startPoint x: 650, startPoint y: 228, endPoint x: 812, endPoint y: 209, distance: 163.5
click at [812, 209] on div at bounding box center [442, 276] width 884 height 611
click at [687, 318] on div at bounding box center [442, 276] width 884 height 611
drag, startPoint x: 705, startPoint y: 324, endPoint x: 715, endPoint y: 315, distance: 13.6
click at [711, 307] on div at bounding box center [442, 276] width 884 height 611
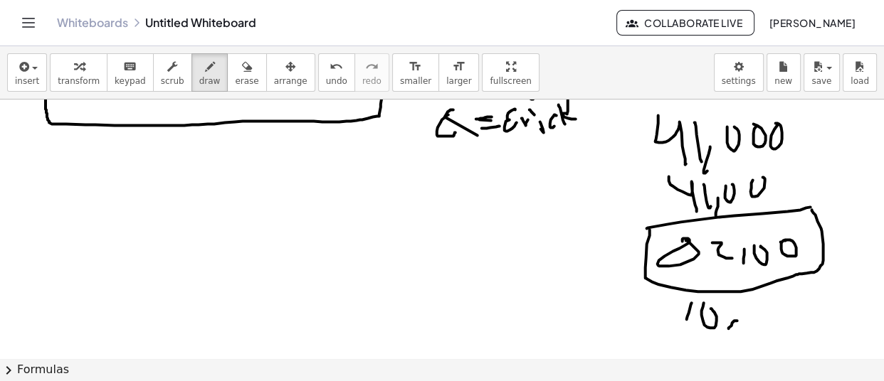
drag, startPoint x: 729, startPoint y: 327, endPoint x: 751, endPoint y: 302, distance: 32.7
click at [729, 327] on div at bounding box center [442, 276] width 884 height 611
drag, startPoint x: 751, startPoint y: 302, endPoint x: 761, endPoint y: 307, distance: 11.1
click at [761, 311] on div at bounding box center [442, 276] width 884 height 611
drag, startPoint x: 760, startPoint y: 317, endPoint x: 784, endPoint y: 312, distance: 23.9
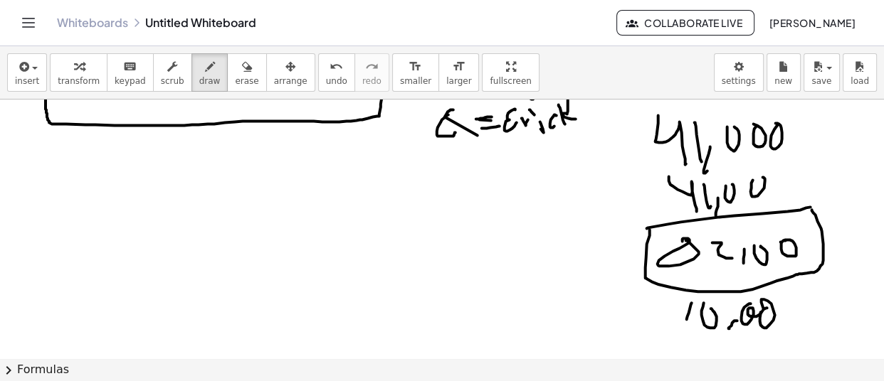
click at [766, 310] on div at bounding box center [442, 276] width 884 height 611
drag, startPoint x: 794, startPoint y: 303, endPoint x: 719, endPoint y: 335, distance: 81.3
click at [783, 304] on div at bounding box center [442, 276] width 884 height 611
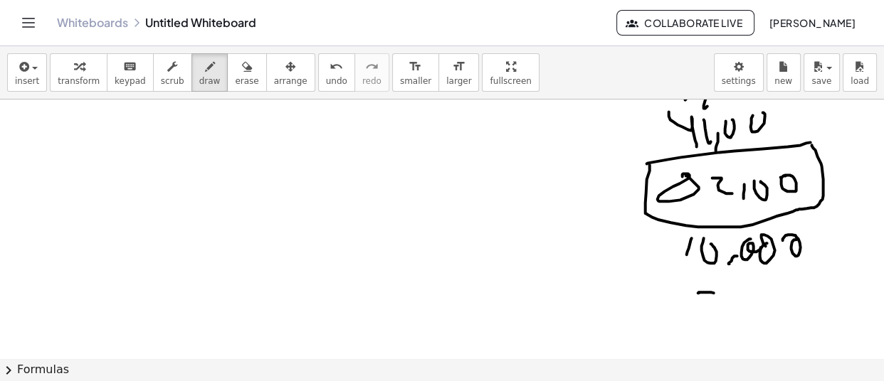
drag, startPoint x: 698, startPoint y: 292, endPoint x: 705, endPoint y: 305, distance: 15.0
click at [709, 312] on div at bounding box center [442, 211] width 884 height 611
drag, startPoint x: 725, startPoint y: 301, endPoint x: 683, endPoint y: 302, distance: 42.0
click at [725, 304] on div at bounding box center [442, 211] width 884 height 611
drag, startPoint x: 693, startPoint y: 302, endPoint x: 719, endPoint y: 302, distance: 25.6
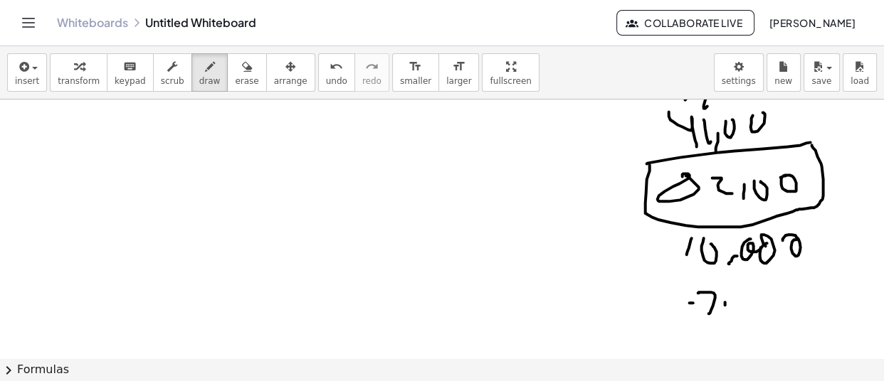
click at [719, 302] on div at bounding box center [442, 211] width 884 height 611
click at [728, 315] on div at bounding box center [442, 211] width 884 height 611
click at [754, 289] on div at bounding box center [442, 211] width 884 height 611
click at [770, 290] on div at bounding box center [442, 211] width 884 height 611
click at [789, 288] on div at bounding box center [442, 211] width 884 height 611
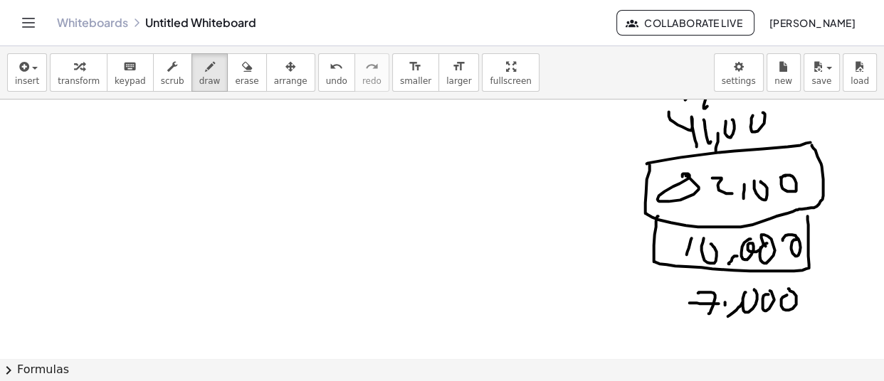
drag, startPoint x: 658, startPoint y: 215, endPoint x: 808, endPoint y: 215, distance: 149.4
click at [808, 215] on div at bounding box center [442, 211] width 884 height 611
click at [835, 305] on div at bounding box center [442, 211] width 884 height 611
click at [611, 191] on div at bounding box center [442, 211] width 884 height 611
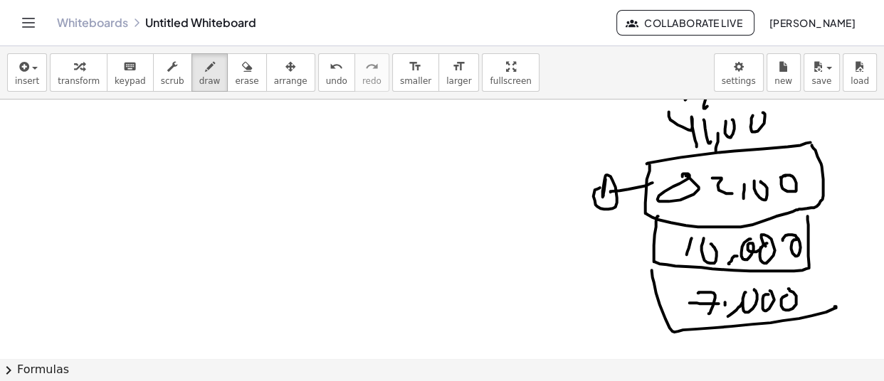
click at [611, 184] on div at bounding box center [442, 211] width 884 height 611
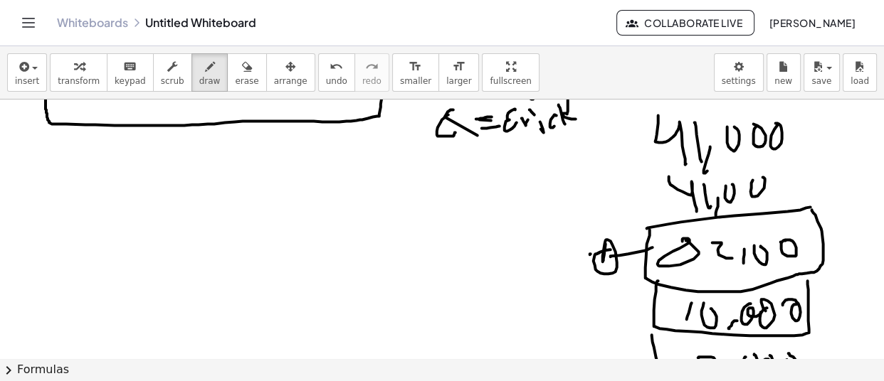
click at [545, 257] on div at bounding box center [442, 276] width 884 height 611
click at [531, 251] on div at bounding box center [442, 276] width 884 height 611
click at [518, 189] on div at bounding box center [442, 276] width 884 height 611
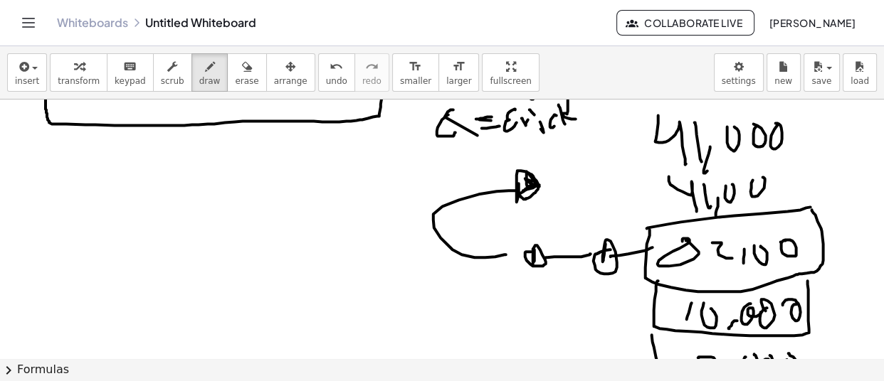
click at [528, 191] on div at bounding box center [442, 276] width 884 height 611
click at [554, 159] on div at bounding box center [442, 276] width 884 height 611
click at [621, 148] on div at bounding box center [442, 276] width 884 height 611
click at [618, 171] on div at bounding box center [442, 276] width 884 height 611
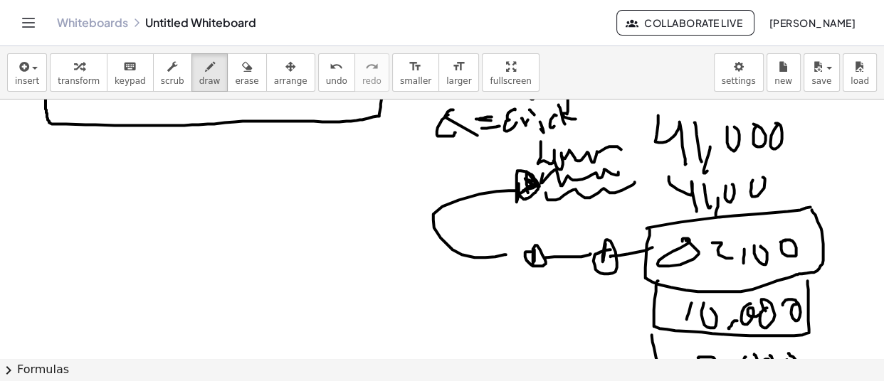
click at [618, 195] on div at bounding box center [442, 276] width 884 height 611
click at [633, 203] on div at bounding box center [442, 276] width 884 height 611
click at [632, 217] on div at bounding box center [442, 276] width 884 height 611
click at [826, 149] on div at bounding box center [442, 276] width 884 height 611
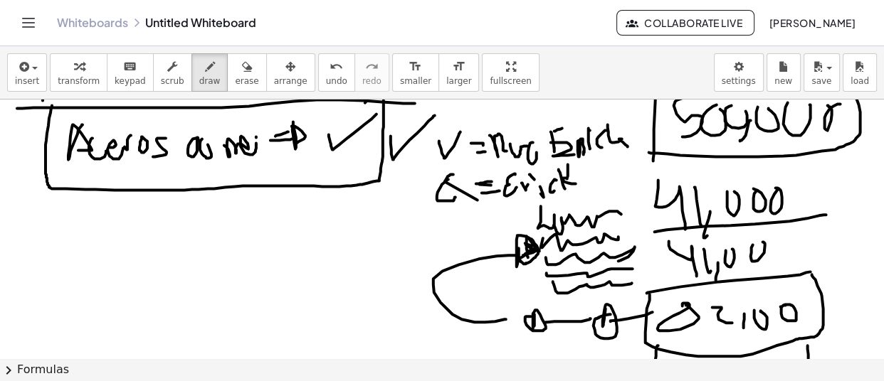
scroll to position [0, 0]
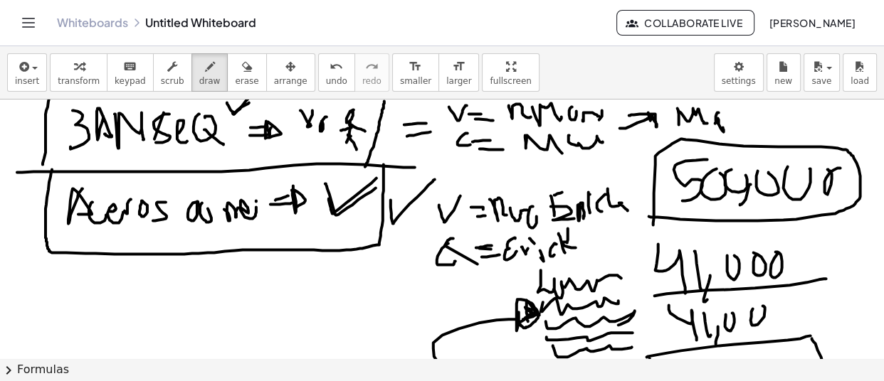
drag, startPoint x: 325, startPoint y: 183, endPoint x: 381, endPoint y: 184, distance: 56.2
drag, startPoint x: 375, startPoint y: 198, endPoint x: 418, endPoint y: 195, distance: 42.8
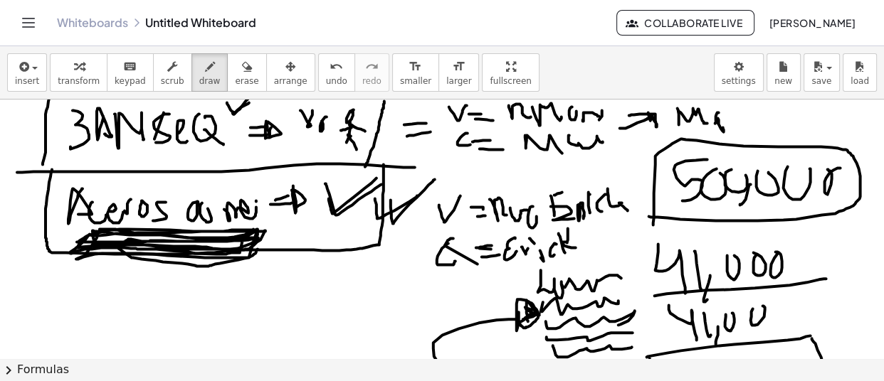
drag, startPoint x: 92, startPoint y: 235, endPoint x: 268, endPoint y: 229, distance: 175.9
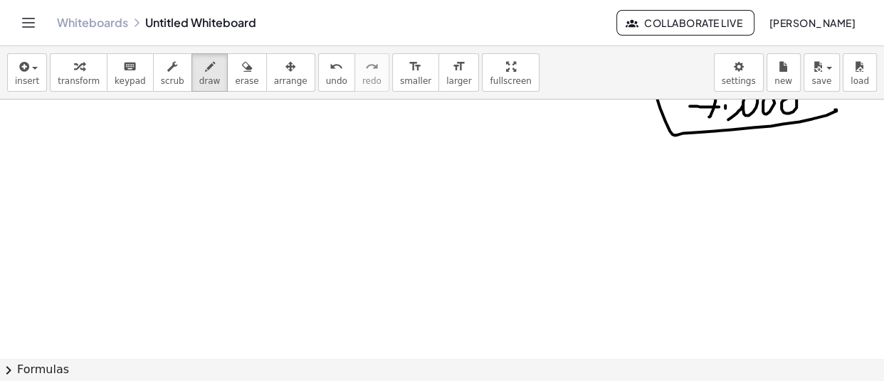
scroll to position [455, 0]
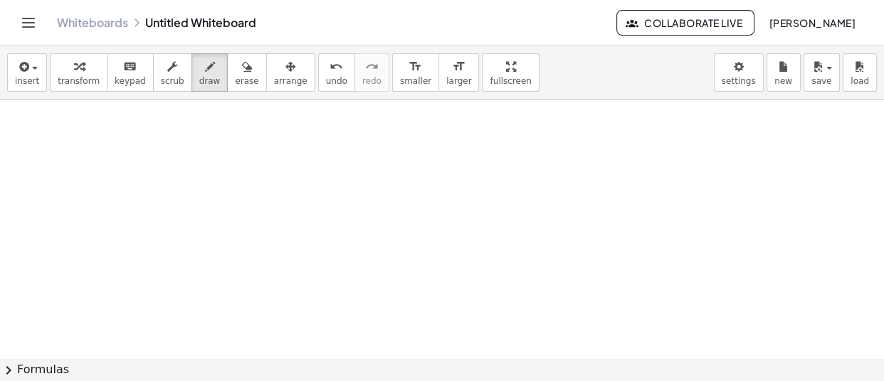
drag, startPoint x: 137, startPoint y: 122, endPoint x: 127, endPoint y: 169, distance: 47.9
click at [127, 169] on div at bounding box center [442, 35] width 884 height 780
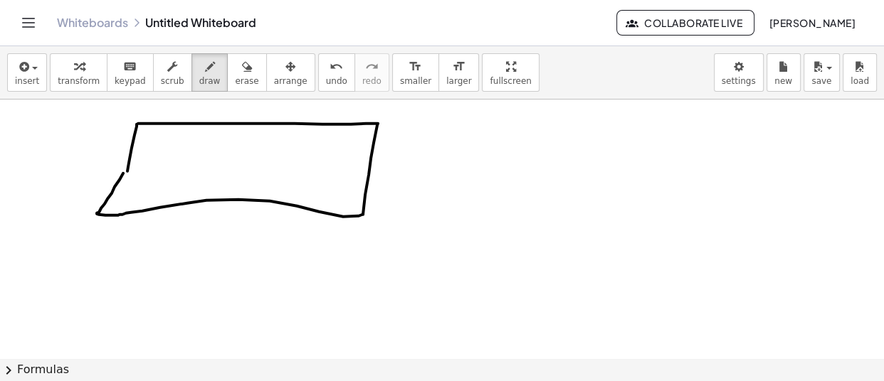
drag, startPoint x: 138, startPoint y: 122, endPoint x: 135, endPoint y: 149, distance: 27.3
click at [135, 149] on div at bounding box center [442, 35] width 884 height 780
drag, startPoint x: 412, startPoint y: 163, endPoint x: 462, endPoint y: 161, distance: 49.9
click at [469, 159] on div at bounding box center [442, 35] width 884 height 780
click at [507, 125] on div at bounding box center [442, 35] width 884 height 780
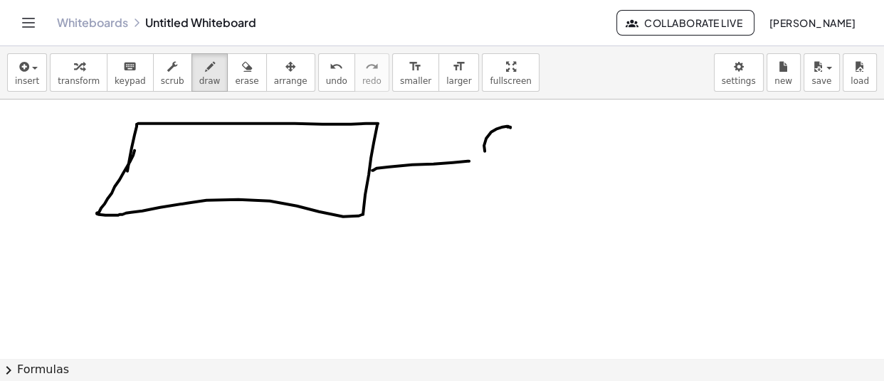
drag, startPoint x: 491, startPoint y: 130, endPoint x: 514, endPoint y: 143, distance: 26.1
click at [510, 147] on div at bounding box center [442, 35] width 884 height 780
click at [524, 135] on div at bounding box center [442, 35] width 884 height 780
drag, startPoint x: 533, startPoint y: 129, endPoint x: 522, endPoint y: 153, distance: 26.7
click at [526, 156] on div at bounding box center [442, 35] width 884 height 780
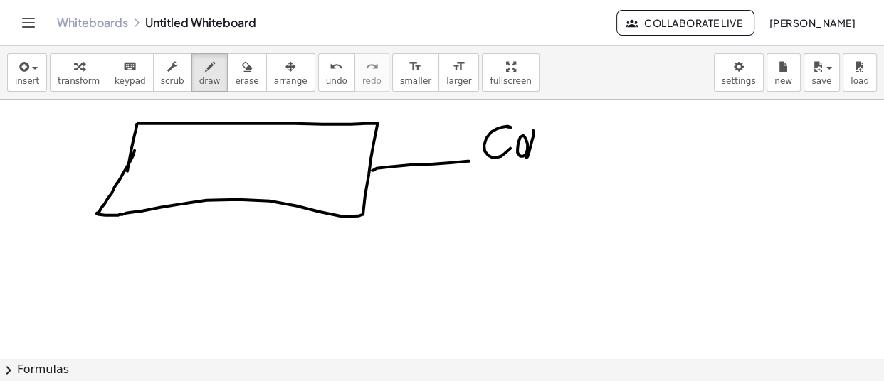
click at [551, 136] on div at bounding box center [442, 35] width 884 height 780
drag, startPoint x: 550, startPoint y: 155, endPoint x: 565, endPoint y: 140, distance: 21.1
click at [558, 149] on div at bounding box center [442, 35] width 884 height 780
drag, startPoint x: 565, startPoint y: 140, endPoint x: 579, endPoint y: 142, distance: 14.3
click at [579, 142] on div at bounding box center [442, 35] width 884 height 780
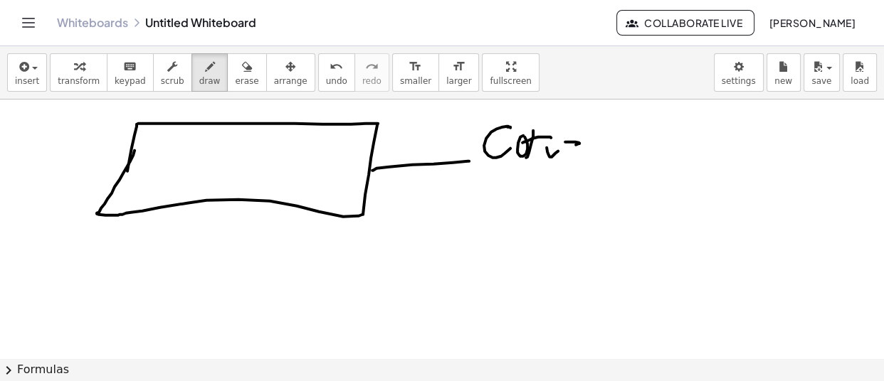
drag, startPoint x: 579, startPoint y: 142, endPoint x: 476, endPoint y: 176, distance: 108.7
click at [571, 144] on div at bounding box center [442, 35] width 884 height 780
drag, startPoint x: 376, startPoint y: 198, endPoint x: 459, endPoint y: 191, distance: 82.9
click at [459, 191] on div at bounding box center [442, 35] width 884 height 780
drag, startPoint x: 486, startPoint y: 177, endPoint x: 515, endPoint y: 209, distance: 43.3
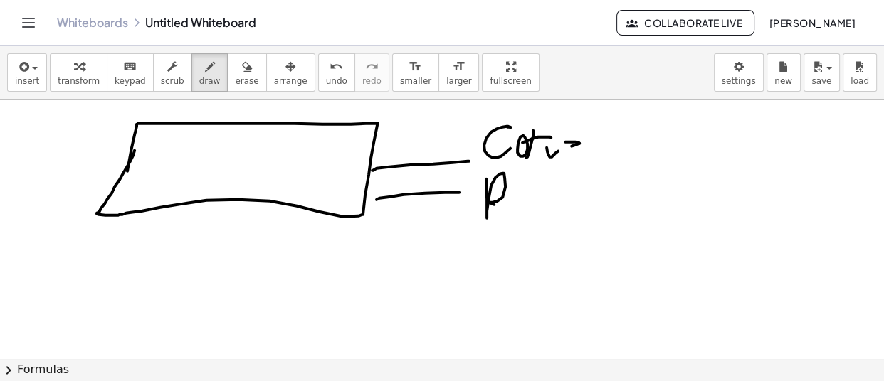
click at [516, 213] on div at bounding box center [442, 35] width 884 height 780
drag, startPoint x: 522, startPoint y: 192, endPoint x: 541, endPoint y: 209, distance: 24.7
click at [541, 209] on div at bounding box center [442, 35] width 884 height 780
drag, startPoint x: 534, startPoint y: 204, endPoint x: 539, endPoint y: 191, distance: 13.7
click at [538, 191] on div at bounding box center [442, 35] width 884 height 780
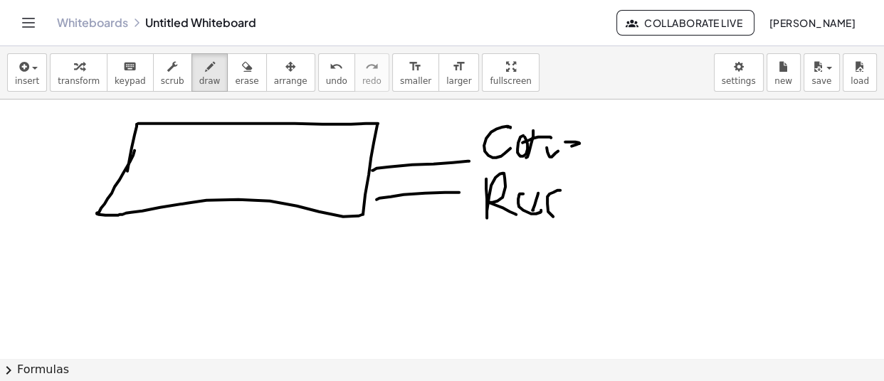
drag, startPoint x: 560, startPoint y: 189, endPoint x: 582, endPoint y: 204, distance: 26.6
click at [584, 214] on div at bounding box center [442, 35] width 884 height 780
click at [596, 202] on div at bounding box center [442, 35] width 884 height 780
click at [611, 198] on div at bounding box center [442, 35] width 884 height 780
drag, startPoint x: 586, startPoint y: 201, endPoint x: 601, endPoint y: 201, distance: 15.7
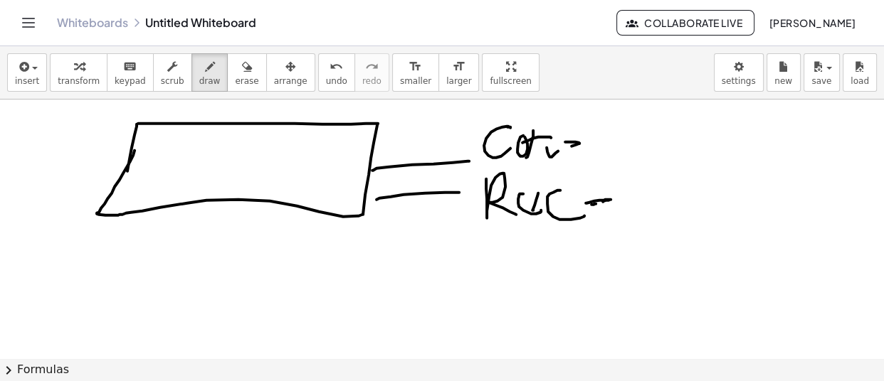
click at [601, 201] on div at bounding box center [442, 35] width 884 height 780
click at [612, 193] on div at bounding box center [442, 35] width 884 height 780
drag, startPoint x: 526, startPoint y: 193, endPoint x: 543, endPoint y: 183, distance: 19.8
click at [543, 183] on div at bounding box center [442, 35] width 884 height 780
click at [657, 188] on div at bounding box center [442, 35] width 884 height 780
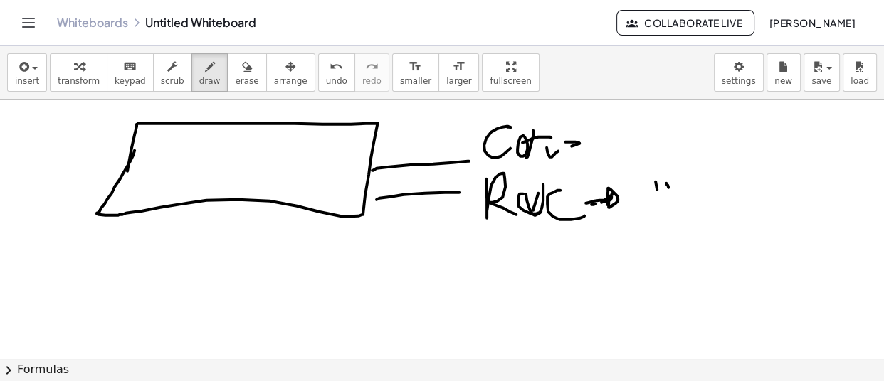
drag, startPoint x: 668, startPoint y: 186, endPoint x: 684, endPoint y: 186, distance: 15.7
click at [673, 196] on div at bounding box center [442, 35] width 884 height 780
drag, startPoint x: 679, startPoint y: 177, endPoint x: 680, endPoint y: 188, distance: 10.7
click at [680, 184] on div at bounding box center [442, 35] width 884 height 780
drag, startPoint x: 658, startPoint y: 197, endPoint x: 648, endPoint y: 199, distance: 10.2
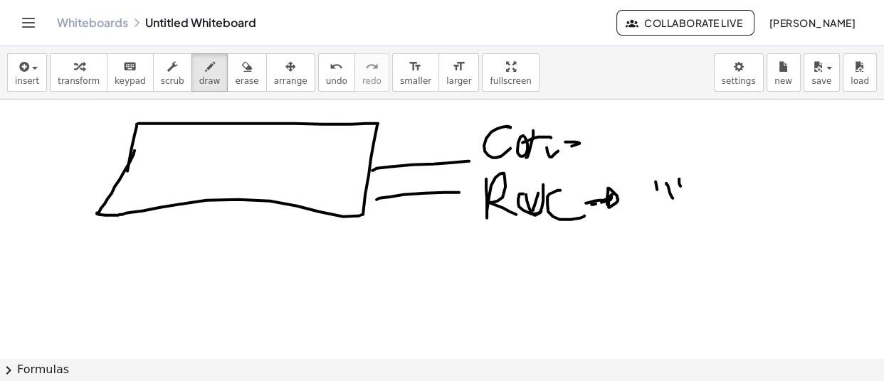
click at [648, 199] on div at bounding box center [442, 35] width 884 height 780
drag, startPoint x: 642, startPoint y: 211, endPoint x: 635, endPoint y: 240, distance: 30.0
click at [635, 240] on div at bounding box center [442, 35] width 884 height 780
drag, startPoint x: 634, startPoint y: 214, endPoint x: 651, endPoint y: 229, distance: 22.7
click at [659, 224] on div at bounding box center [442, 35] width 884 height 780
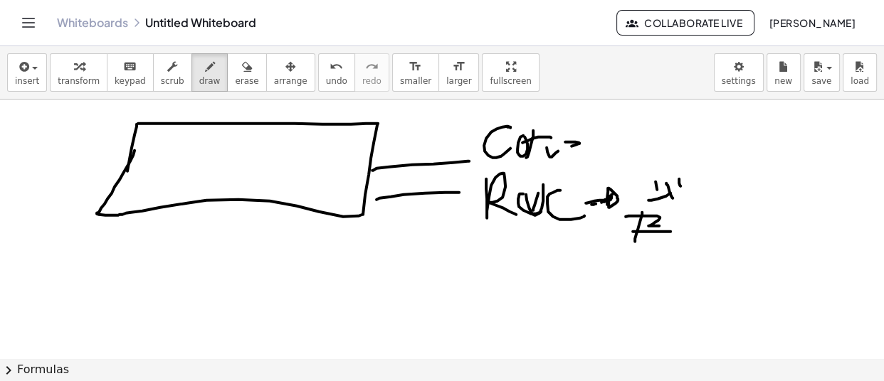
drag, startPoint x: 633, startPoint y: 230, endPoint x: 673, endPoint y: 230, distance: 39.9
click at [673, 230] on div at bounding box center [442, 35] width 884 height 780
drag, startPoint x: 258, startPoint y: 254, endPoint x: 325, endPoint y: 251, distance: 67.0
click at [325, 251] on div at bounding box center [442, 35] width 884 height 780
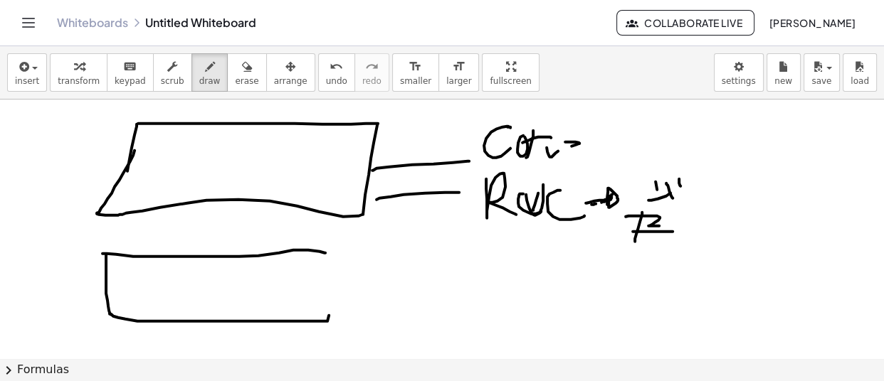
drag, startPoint x: 106, startPoint y: 263, endPoint x: 337, endPoint y: 268, distance: 230.6
click at [337, 268] on div at bounding box center [442, 35] width 884 height 780
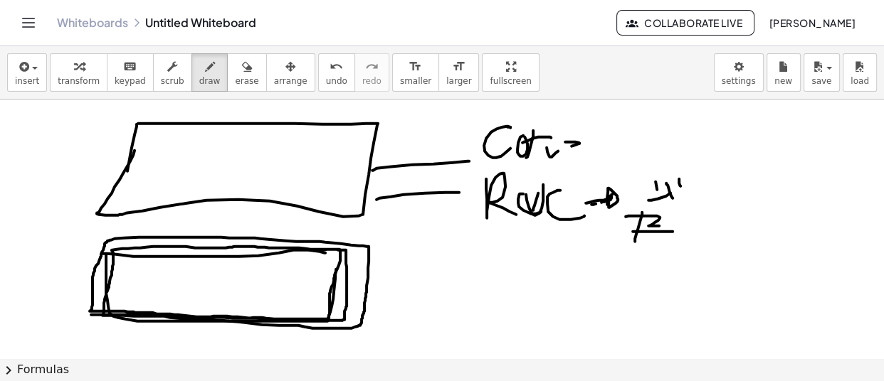
drag, startPoint x: 320, startPoint y: 248, endPoint x: 91, endPoint y: 313, distance: 237.4
click at [91, 313] on div at bounding box center [442, 35] width 884 height 780
drag, startPoint x: 386, startPoint y: 263, endPoint x: 454, endPoint y: 260, distance: 67.6
click at [454, 260] on div at bounding box center [442, 35] width 884 height 780
drag, startPoint x: 383, startPoint y: 270, endPoint x: 453, endPoint y: 266, distance: 69.8
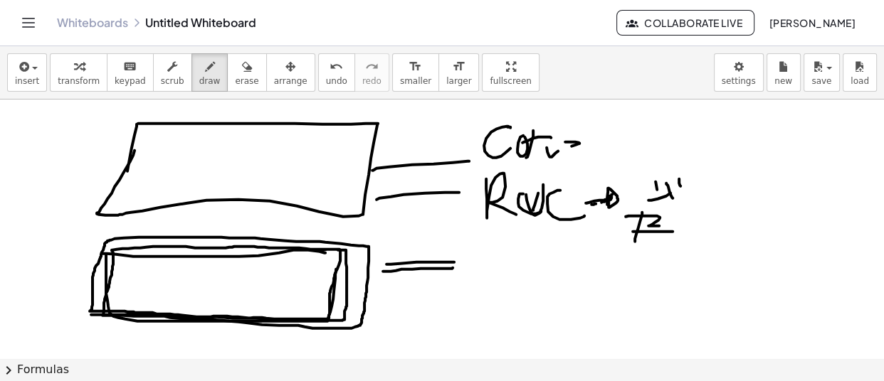
click at [453, 266] on div at bounding box center [442, 35] width 884 height 780
drag, startPoint x: 386, startPoint y: 261, endPoint x: 450, endPoint y: 267, distance: 63.6
click at [450, 267] on div at bounding box center [442, 35] width 884 height 780
drag, startPoint x: 381, startPoint y: 274, endPoint x: 450, endPoint y: 270, distance: 69.1
click at [450, 270] on div at bounding box center [442, 35] width 884 height 780
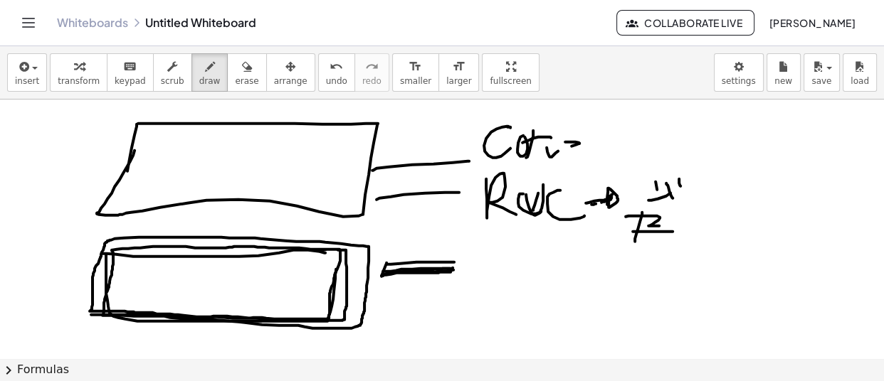
drag, startPoint x: 388, startPoint y: 270, endPoint x: 453, endPoint y: 268, distance: 65.5
click at [453, 268] on div at bounding box center [442, 35] width 884 height 780
drag, startPoint x: 453, startPoint y: 253, endPoint x: 473, endPoint y: 282, distance: 34.7
click at [473, 282] on div at bounding box center [442, 35] width 884 height 780
drag, startPoint x: 681, startPoint y: 176, endPoint x: 716, endPoint y: 90, distance: 93.6
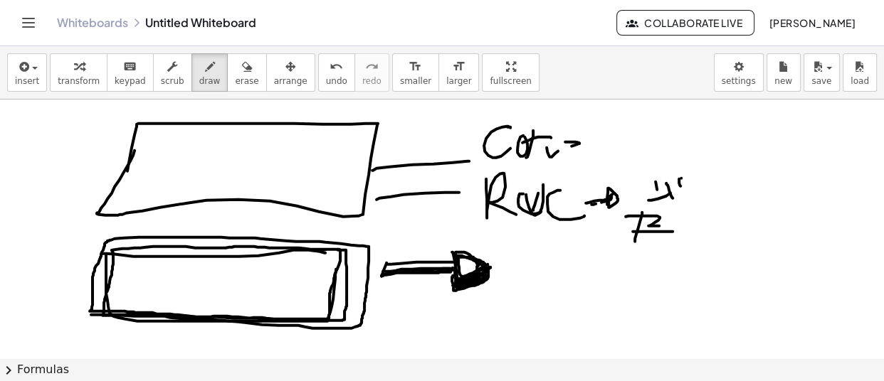
click at [723, 88] on div "insert select one: Math Expression Function Text Youtube Video Graphing Geometr…" at bounding box center [442, 213] width 884 height 335
drag, startPoint x: 666, startPoint y: 159, endPoint x: 703, endPoint y: 125, distance: 50.8
click at [702, 125] on div at bounding box center [442, 35] width 884 height 780
click at [740, 201] on div at bounding box center [442, 35] width 884 height 780
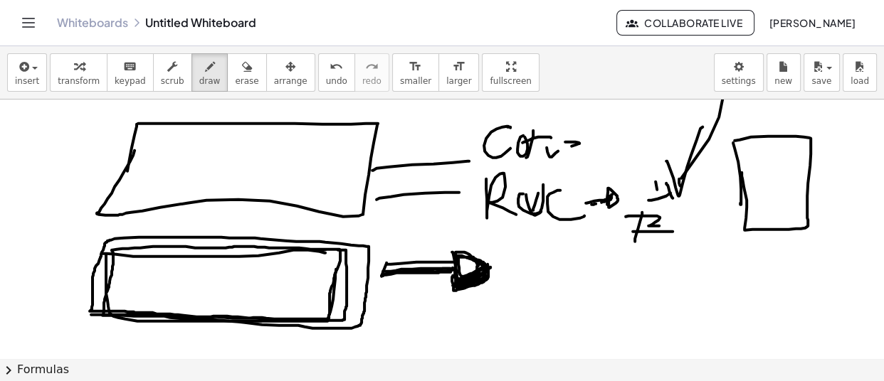
drag, startPoint x: 739, startPoint y: 138, endPoint x: 742, endPoint y: 171, distance: 32.8
click at [742, 171] on div at bounding box center [442, 35] width 884 height 780
drag, startPoint x: 758, startPoint y: 159, endPoint x: 776, endPoint y: 160, distance: 18.5
click at [776, 160] on div at bounding box center [442, 35] width 884 height 780
drag, startPoint x: 756, startPoint y: 167, endPoint x: 784, endPoint y: 165, distance: 28.5
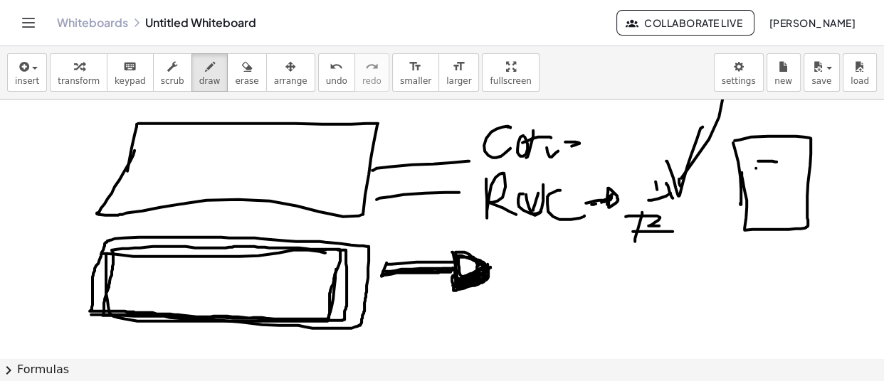
click at [784, 165] on div at bounding box center [442, 35] width 884 height 780
drag, startPoint x: 760, startPoint y: 180, endPoint x: 782, endPoint y: 181, distance: 22.1
click at [782, 181] on div at bounding box center [442, 35] width 884 height 780
drag, startPoint x: 756, startPoint y: 195, endPoint x: 779, endPoint y: 195, distance: 22.8
click at [779, 195] on div at bounding box center [442, 35] width 884 height 780
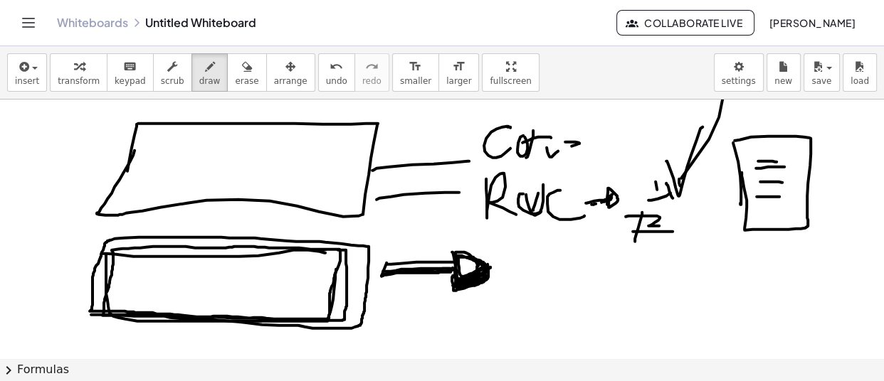
drag, startPoint x: 761, startPoint y: 203, endPoint x: 781, endPoint y: 202, distance: 19.9
click at [781, 201] on div at bounding box center [442, 35] width 884 height 780
drag, startPoint x: 761, startPoint y: 211, endPoint x: 785, endPoint y: 211, distance: 24.2
click at [785, 211] on div at bounding box center [442, 35] width 884 height 780
click at [773, 216] on div at bounding box center [442, 35] width 884 height 780
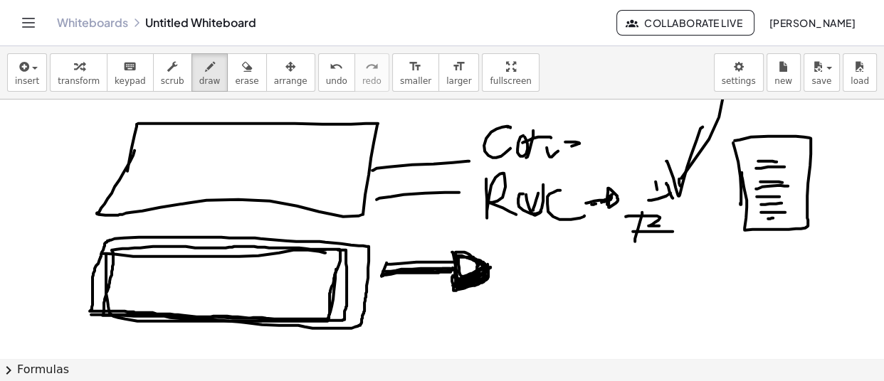
drag, startPoint x: 756, startPoint y: 187, endPoint x: 788, endPoint y: 184, distance: 32.2
click at [788, 184] on div at bounding box center [442, 35] width 884 height 780
drag, startPoint x: 739, startPoint y: 177, endPoint x: 768, endPoint y: 177, distance: 29.2
click at [776, 175] on div at bounding box center [442, 35] width 884 height 780
click at [778, 174] on div at bounding box center [442, 35] width 884 height 780
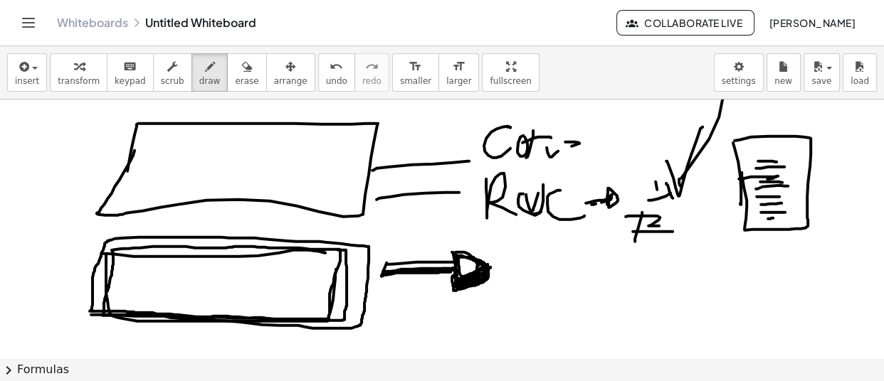
drag, startPoint x: 517, startPoint y: 270, endPoint x: 519, endPoint y: 291, distance: 20.7
click at [521, 308] on div at bounding box center [442, 35] width 884 height 780
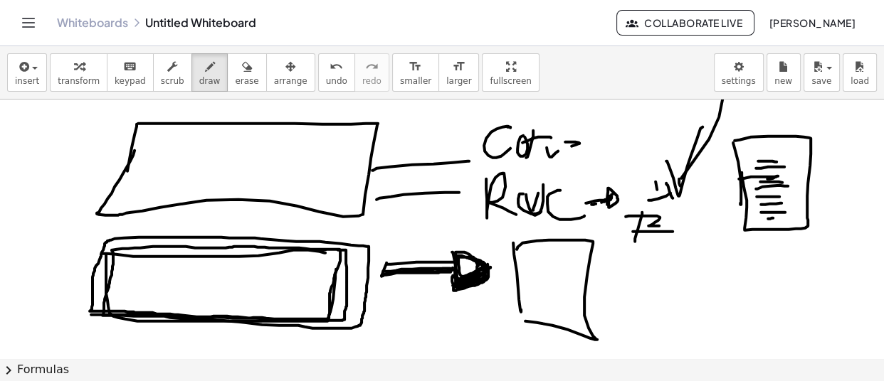
drag, startPoint x: 517, startPoint y: 246, endPoint x: 517, endPoint y: 320, distance: 73.3
click at [517, 320] on div at bounding box center [442, 35] width 884 height 780
drag, startPoint x: 526, startPoint y: 274, endPoint x: 540, endPoint y: 277, distance: 14.5
click at [539, 272] on div at bounding box center [442, 35] width 884 height 780
click at [548, 284] on div at bounding box center [442, 35] width 884 height 780
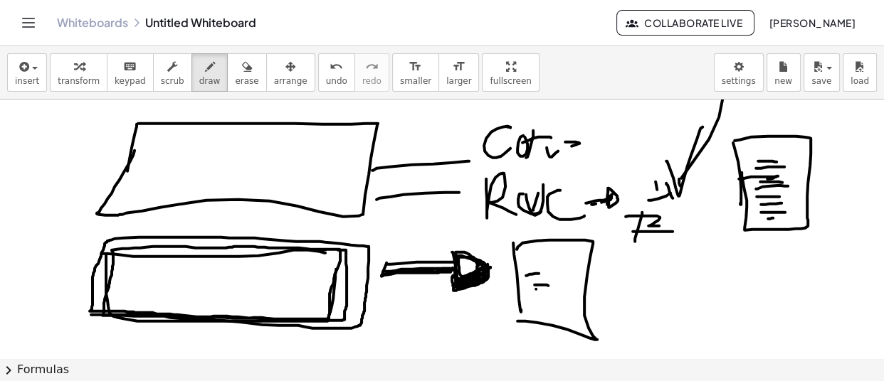
drag, startPoint x: 536, startPoint y: 288, endPoint x: 532, endPoint y: 295, distance: 8.6
click at [541, 288] on div at bounding box center [442, 35] width 884 height 780
drag, startPoint x: 532, startPoint y: 295, endPoint x: 551, endPoint y: 300, distance: 19.0
click at [547, 296] on div at bounding box center [442, 35] width 884 height 780
drag, startPoint x: 540, startPoint y: 310, endPoint x: 566, endPoint y: 308, distance: 25.7
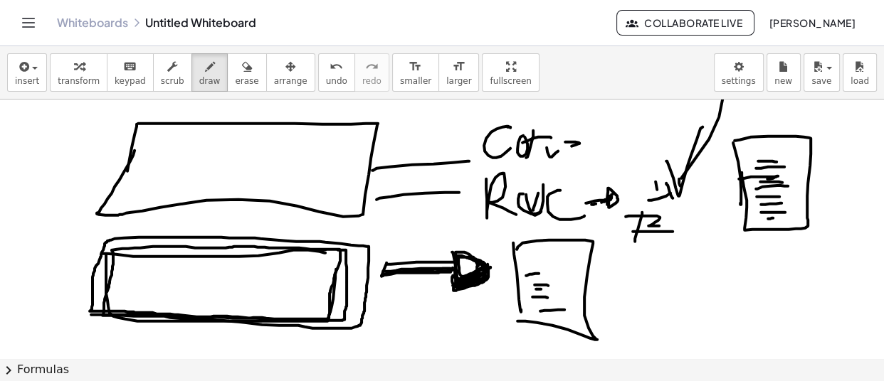
click at [566, 308] on div at bounding box center [442, 35] width 884 height 780
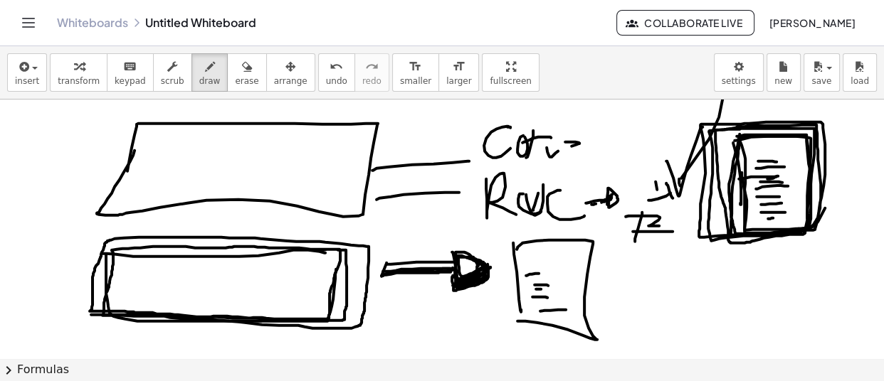
drag, startPoint x: 759, startPoint y: 133, endPoint x: 823, endPoint y: 156, distance: 68.0
click at [828, 164] on div at bounding box center [442, 35] width 884 height 780
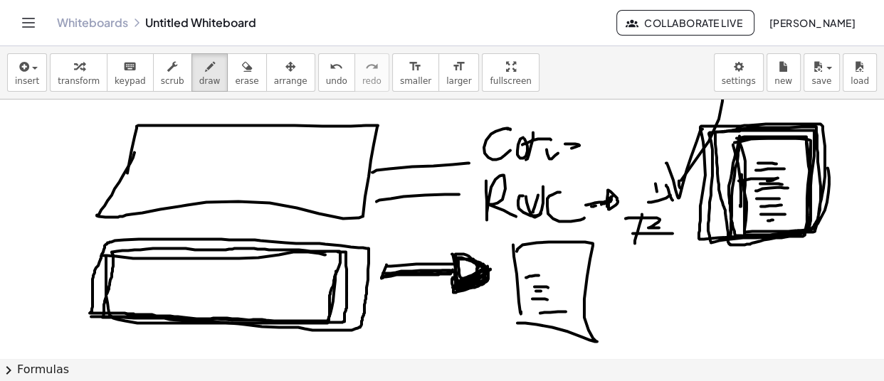
scroll to position [517, 0]
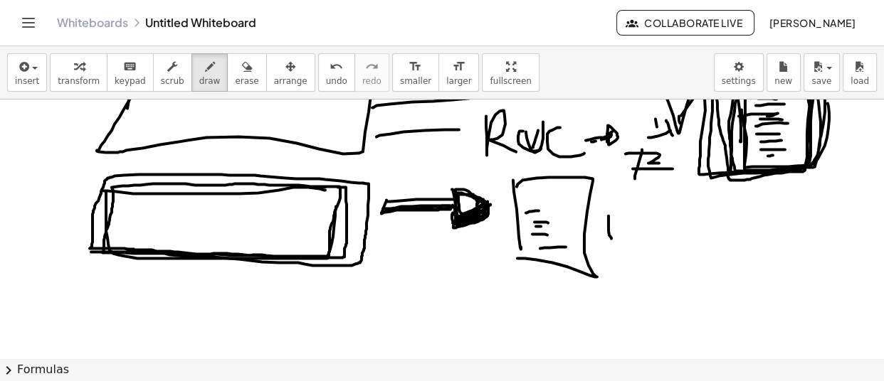
drag, startPoint x: 608, startPoint y: 215, endPoint x: 653, endPoint y: 179, distance: 56.7
click at [653, 179] on div at bounding box center [442, 102] width 884 height 1040
drag, startPoint x: 669, startPoint y: 194, endPoint x: 679, endPoint y: 215, distance: 23.6
click at [667, 227] on div at bounding box center [442, 102] width 884 height 1040
drag, startPoint x: 666, startPoint y: 194, endPoint x: 687, endPoint y: 213, distance: 28.2
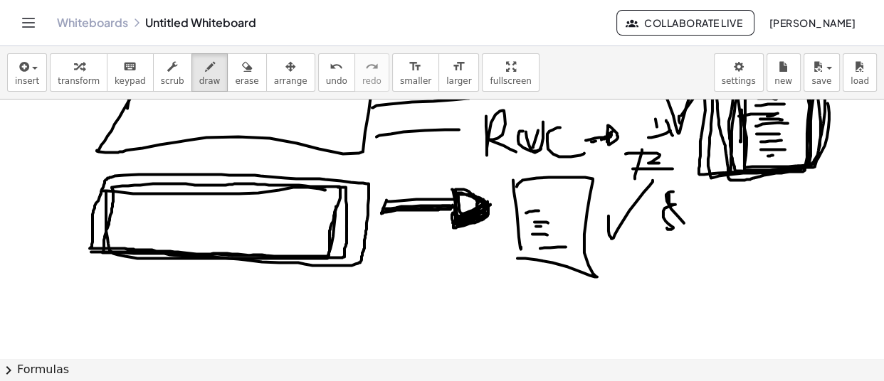
click at [655, 220] on div at bounding box center [442, 102] width 884 height 1040
drag, startPoint x: 680, startPoint y: 213, endPoint x: 675, endPoint y: 235, distance: 22.6
click at [692, 198] on div at bounding box center [442, 102] width 884 height 1040
drag, startPoint x: 648, startPoint y: 248, endPoint x: 772, endPoint y: 230, distance: 125.8
click at [772, 230] on div at bounding box center [442, 102] width 884 height 1040
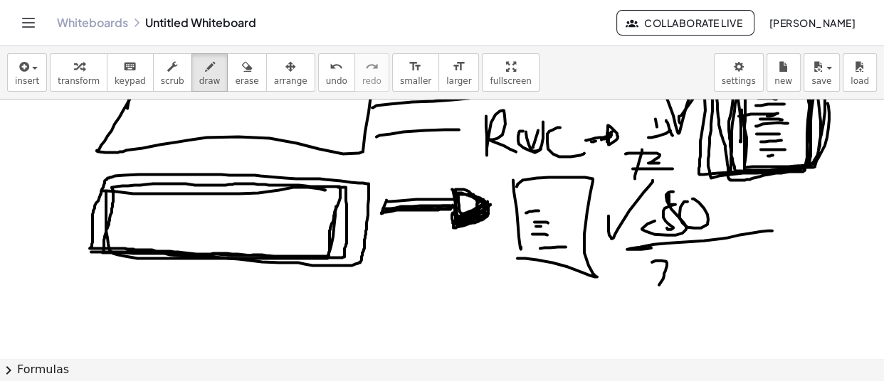
drag, startPoint x: 652, startPoint y: 261, endPoint x: 688, endPoint y: 269, distance: 37.1
click at [661, 289] on div at bounding box center [442, 102] width 884 height 1040
drag, startPoint x: 684, startPoint y: 286, endPoint x: 662, endPoint y: 292, distance: 22.8
click at [662, 292] on div at bounding box center [442, 102] width 884 height 1040
drag, startPoint x: 693, startPoint y: 270, endPoint x: 726, endPoint y: 267, distance: 32.9
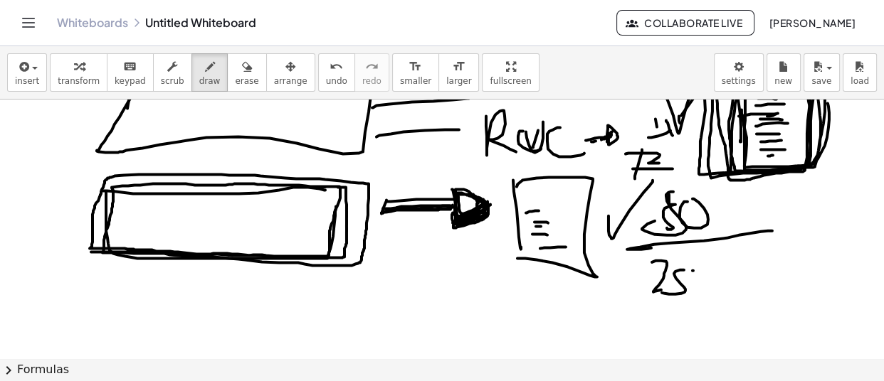
click at [722, 268] on div at bounding box center [442, 102] width 884 height 1040
drag, startPoint x: 742, startPoint y: 258, endPoint x: 745, endPoint y: 269, distance: 11.0
click at [725, 279] on div at bounding box center [442, 102] width 884 height 1040
drag, startPoint x: 748, startPoint y: 263, endPoint x: 743, endPoint y: 281, distance: 19.2
click at [743, 280] on div at bounding box center [442, 102] width 884 height 1040
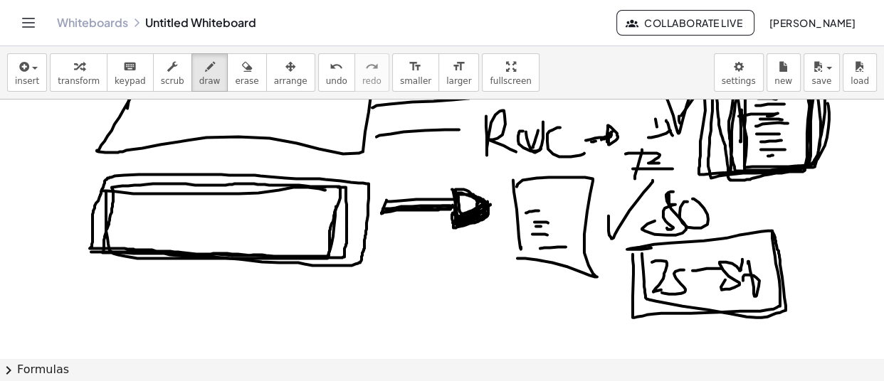
drag, startPoint x: 642, startPoint y: 253, endPoint x: 684, endPoint y: 255, distance: 42.0
click at [637, 251] on div at bounding box center [442, 102] width 884 height 1040
drag, startPoint x: 768, startPoint y: 285, endPoint x: 841, endPoint y: 202, distance: 110.4
click at [817, 241] on div at bounding box center [442, 102] width 884 height 1040
drag, startPoint x: 775, startPoint y: 228, endPoint x: 826, endPoint y: 187, distance: 65.4
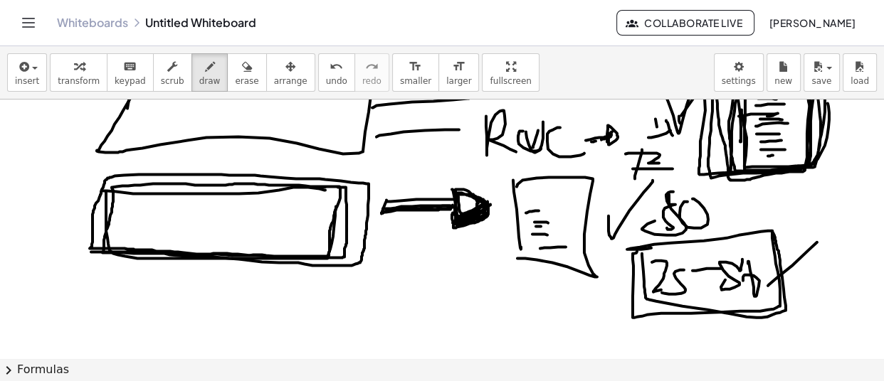
click at [826, 187] on div at bounding box center [442, 102] width 884 height 1040
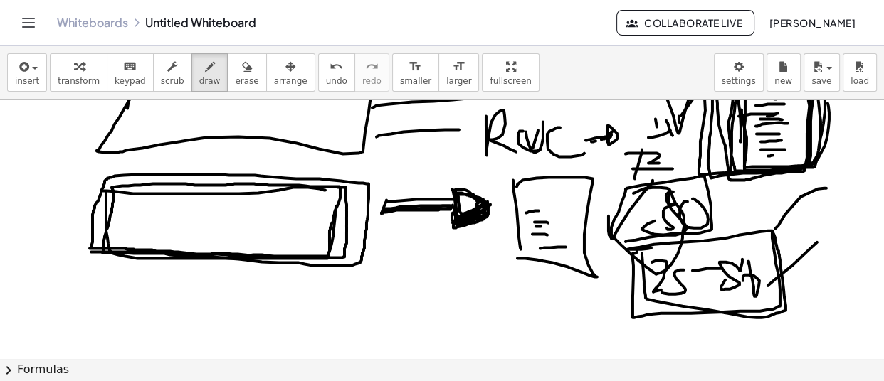
drag, startPoint x: 633, startPoint y: 192, endPoint x: 623, endPoint y: 188, distance: 11.5
click at [626, 209] on div at bounding box center [442, 102] width 884 height 1040
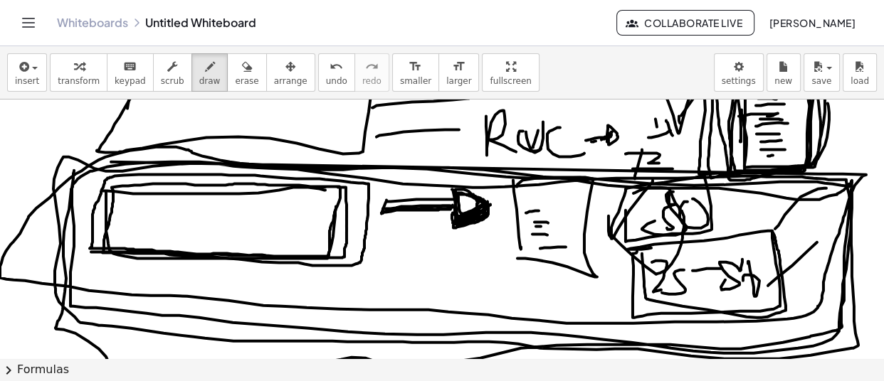
drag, startPoint x: 818, startPoint y: 173, endPoint x: 74, endPoint y: 169, distance: 744.4
click at [74, 169] on div at bounding box center [442, 102] width 884 height 1040
drag, startPoint x: 486, startPoint y: 251, endPoint x: 559, endPoint y: 221, distance: 79.4
click at [559, 221] on div at bounding box center [442, 102] width 884 height 1040
drag, startPoint x: 537, startPoint y: 246, endPoint x: 571, endPoint y: 233, distance: 36.7
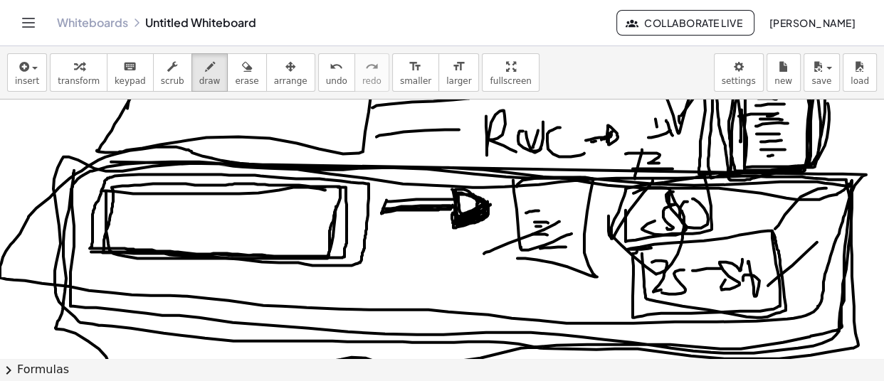
click at [571, 233] on div at bounding box center [442, 102] width 884 height 1040
drag, startPoint x: 581, startPoint y: 241, endPoint x: 610, endPoint y: 234, distance: 29.2
click at [606, 234] on div at bounding box center [442, 102] width 884 height 1040
click at [590, 243] on div at bounding box center [442, 102] width 884 height 1040
drag, startPoint x: 603, startPoint y: 258, endPoint x: 647, endPoint y: 248, distance: 44.5
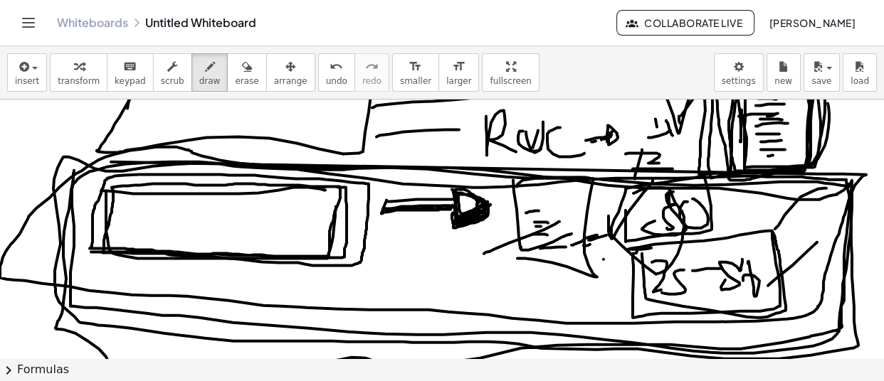
click at [651, 246] on div at bounding box center [442, 102] width 884 height 1040
drag, startPoint x: 672, startPoint y: 263, endPoint x: 764, endPoint y: 249, distance: 92.8
click at [764, 249] on div at bounding box center [442, 102] width 884 height 1040
drag, startPoint x: 759, startPoint y: 250, endPoint x: 798, endPoint y: 224, distance: 47.4
click at [798, 224] on div at bounding box center [442, 102] width 884 height 1040
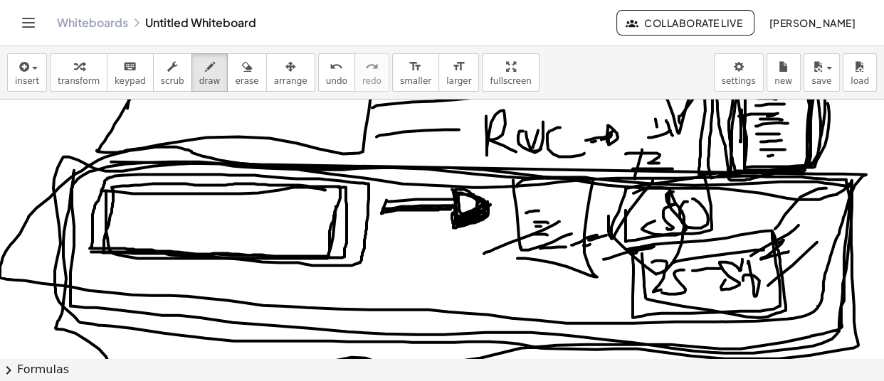
drag, startPoint x: 779, startPoint y: 242, endPoint x: 766, endPoint y: 260, distance: 22.5
click at [766, 260] on div at bounding box center [442, 102] width 884 height 1040
click at [759, 273] on div at bounding box center [442, 102] width 884 height 1040
click at [775, 259] on div at bounding box center [442, 102] width 884 height 1040
drag, startPoint x: 760, startPoint y: 284, endPoint x: 806, endPoint y: 261, distance: 51.6
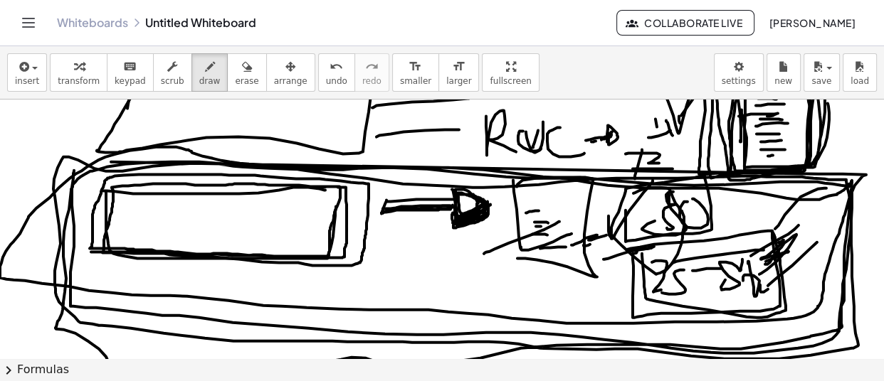
click at [806, 261] on div at bounding box center [442, 102] width 884 height 1040
drag, startPoint x: 769, startPoint y: 295, endPoint x: 801, endPoint y: 284, distance: 33.1
click at [801, 284] on div at bounding box center [442, 102] width 884 height 1040
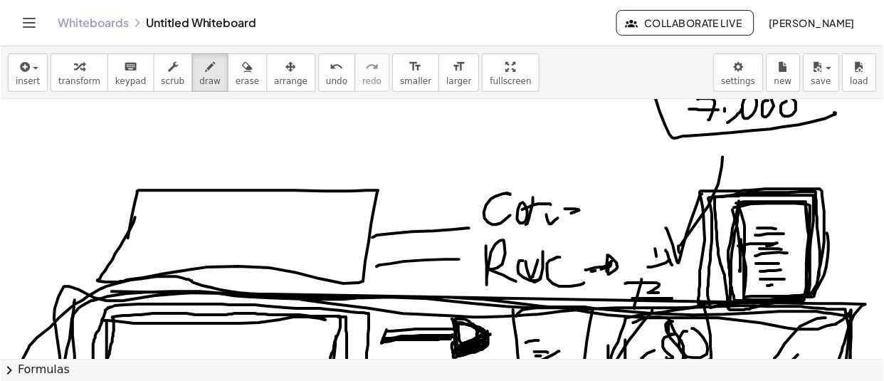
scroll to position [258, 0]
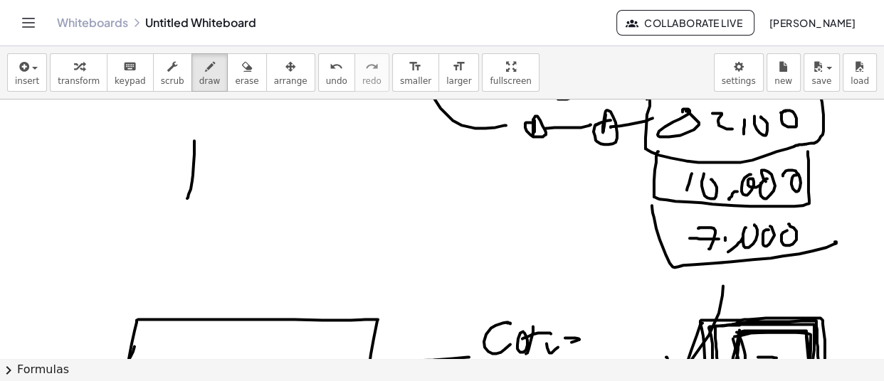
drag, startPoint x: 194, startPoint y: 139, endPoint x: 187, endPoint y: 197, distance: 58.1
click at [187, 197] on div at bounding box center [442, 361] width 884 height 1040
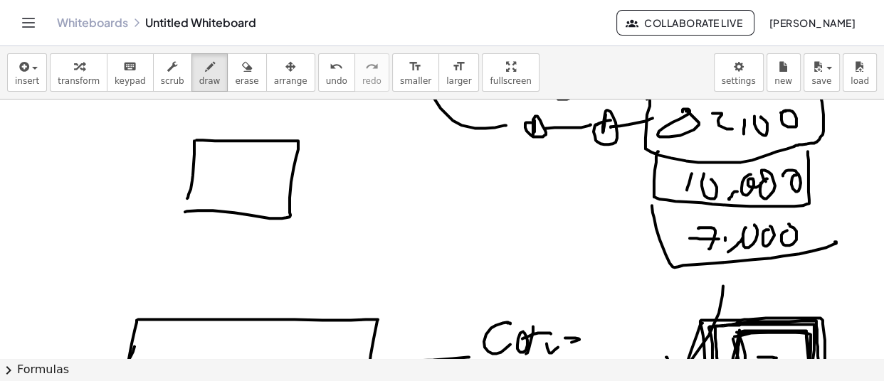
drag, startPoint x: 196, startPoint y: 139, endPoint x: 209, endPoint y: 197, distance: 59.7
click at [193, 206] on div at bounding box center [442, 361] width 884 height 1040
drag, startPoint x: 337, startPoint y: 132, endPoint x: 325, endPoint y: 177, distance: 47.1
click at [325, 190] on div at bounding box center [442, 361] width 884 height 1040
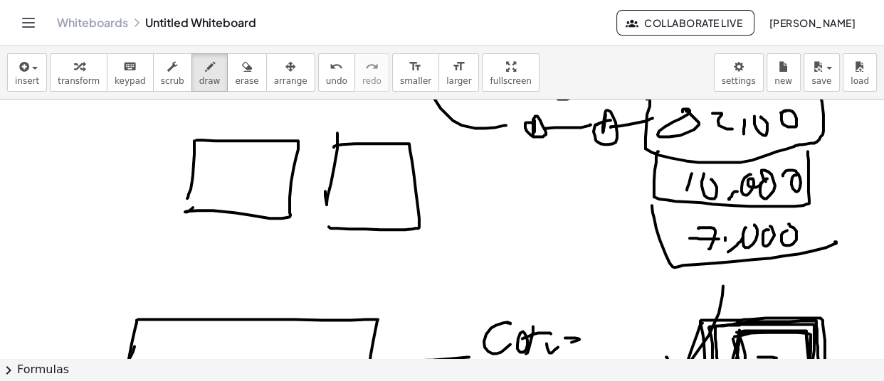
drag, startPoint x: 342, startPoint y: 143, endPoint x: 337, endPoint y: 184, distance: 41.7
click at [335, 203] on div at bounding box center [442, 361] width 884 height 1040
drag, startPoint x: 457, startPoint y: 226, endPoint x: 458, endPoint y: 196, distance: 29.9
click at [458, 209] on div at bounding box center [442, 361] width 884 height 1040
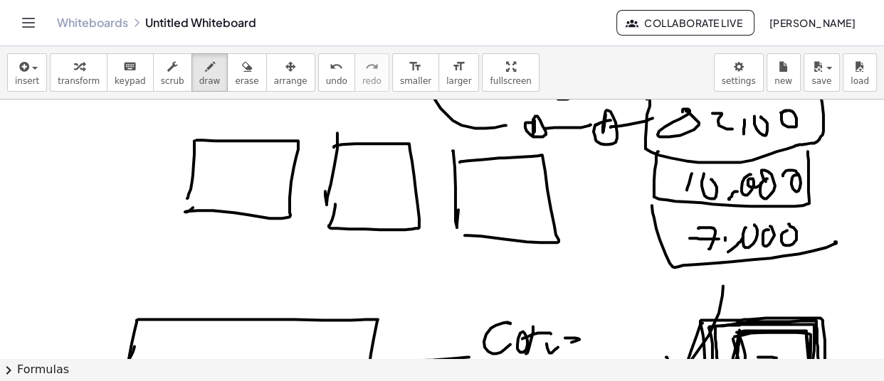
drag, startPoint x: 468, startPoint y: 159, endPoint x: 465, endPoint y: 234, distance: 74.8
click at [465, 234] on div at bounding box center [442, 361] width 884 height 1040
drag, startPoint x: 266, startPoint y: 174, endPoint x: 327, endPoint y: 140, distance: 69.1
click at [327, 140] on div at bounding box center [442, 361] width 884 height 1040
drag, startPoint x: 377, startPoint y: 176, endPoint x: 443, endPoint y: 152, distance: 70.5
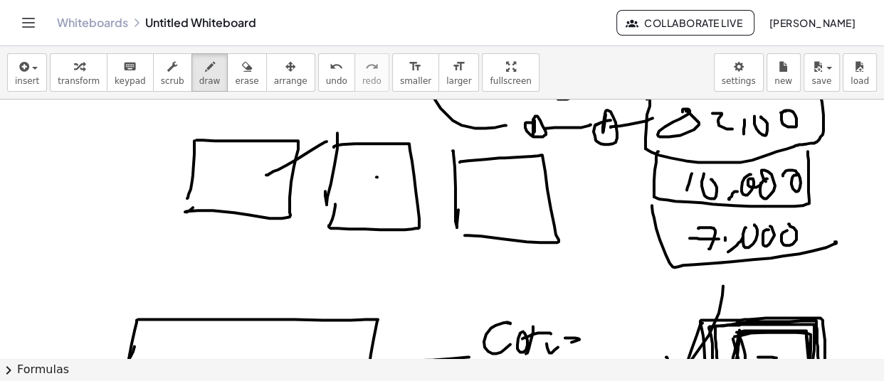
click at [437, 154] on div at bounding box center [442, 361] width 884 height 1040
click at [540, 161] on div at bounding box center [442, 361] width 884 height 1040
drag, startPoint x: 257, startPoint y: 166, endPoint x: 378, endPoint y: 122, distance: 128.8
click at [394, 101] on div at bounding box center [442, 361] width 884 height 1040
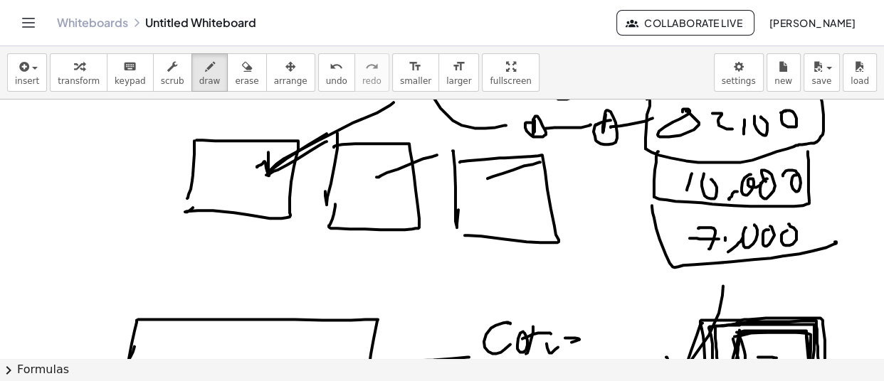
drag, startPoint x: 268, startPoint y: 152, endPoint x: 367, endPoint y: 164, distance: 99.0
click at [396, 93] on div "insert select one: Math Expression Function Text Youtube Video Graphing Geometr…" at bounding box center [442, 213] width 884 height 335
drag, startPoint x: 376, startPoint y: 160, endPoint x: 376, endPoint y: 176, distance: 15.7
click at [376, 176] on div at bounding box center [442, 361] width 884 height 1040
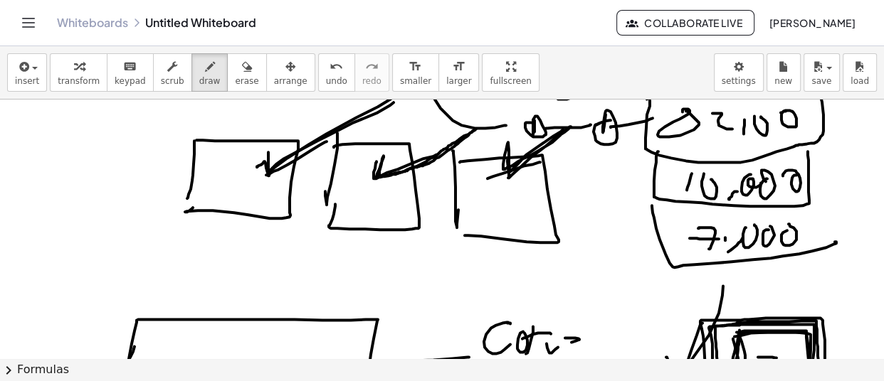
drag, startPoint x: 507, startPoint y: 159, endPoint x: 564, endPoint y: 127, distance: 64.4
click at [564, 127] on div at bounding box center [442, 361] width 884 height 1040
